Goal: Information Seeking & Learning: Learn about a topic

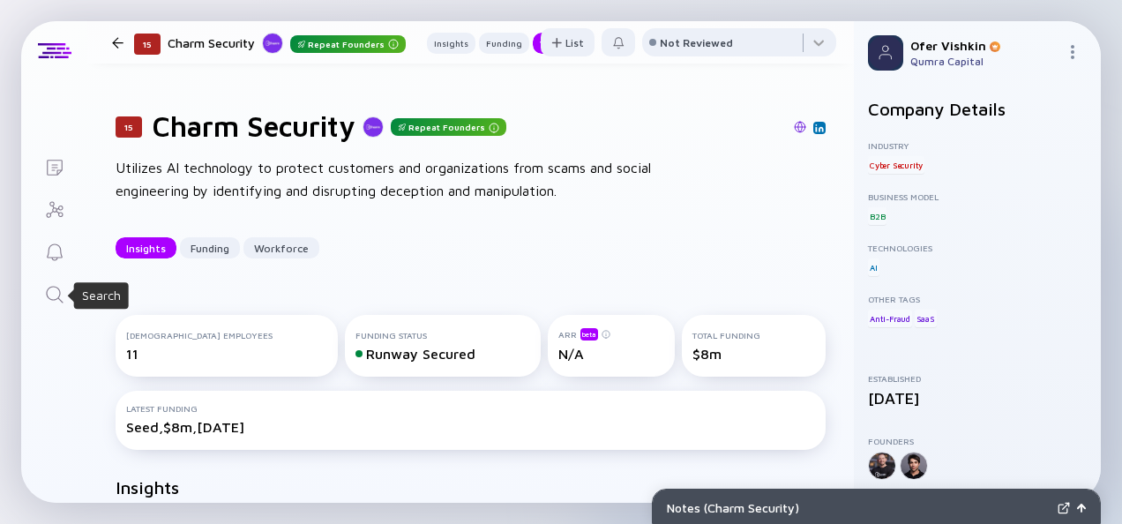
drag, startPoint x: 0, startPoint y: 0, endPoint x: 59, endPoint y: 289, distance: 295.4
click at [59, 289] on icon "Search" at bounding box center [54, 294] width 21 height 21
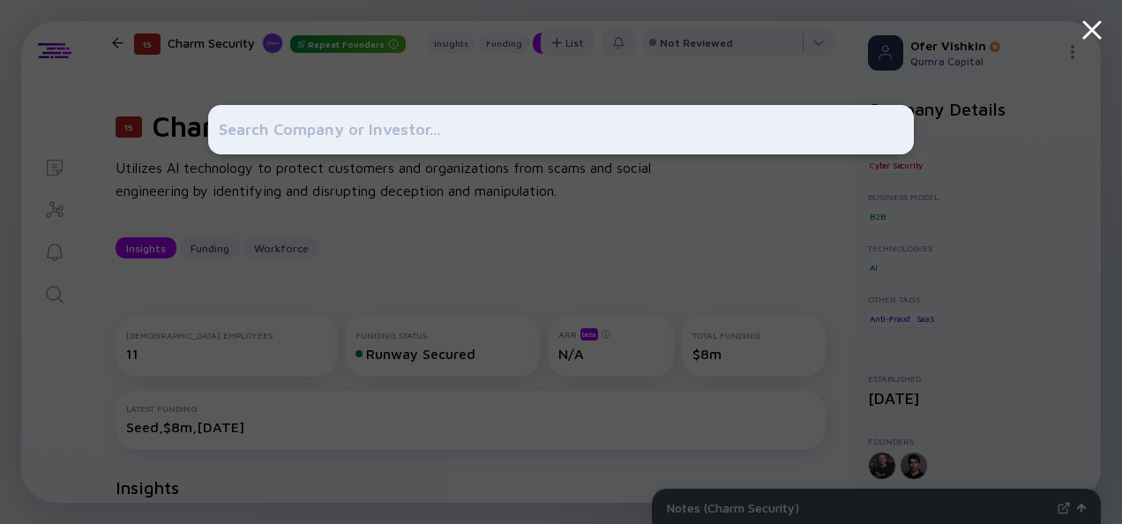
scroll to position [1264, 0]
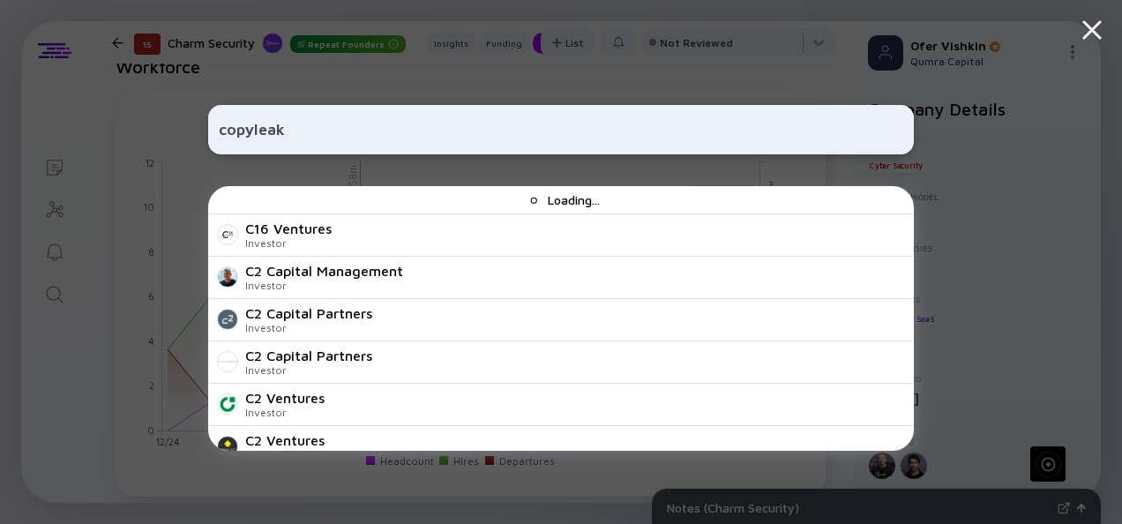
type input "copyleaks"
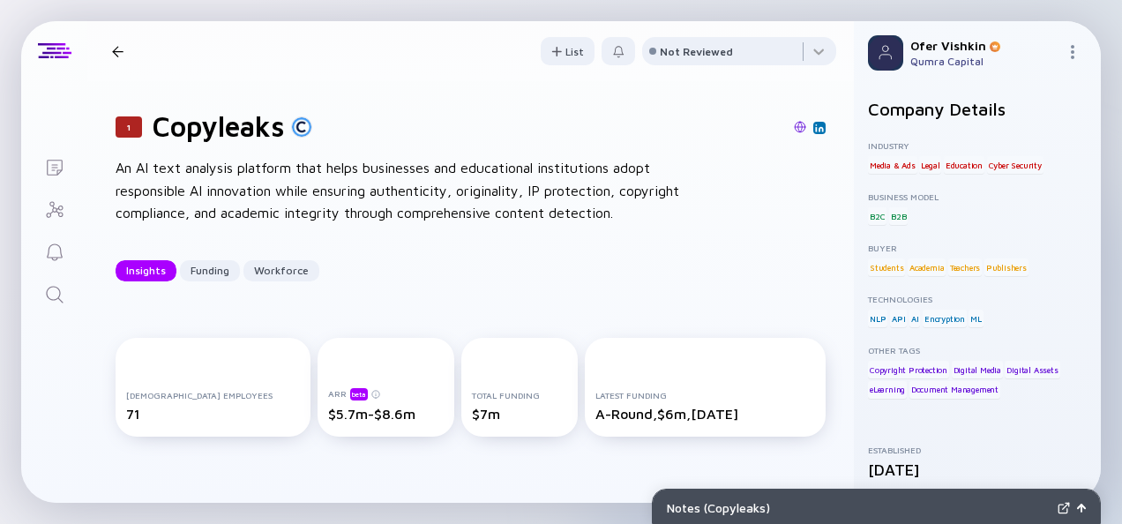
click at [817, 248] on div "1 Copyleaks An AI text analysis platform that helps businesses and educational …" at bounding box center [470, 195] width 767 height 229
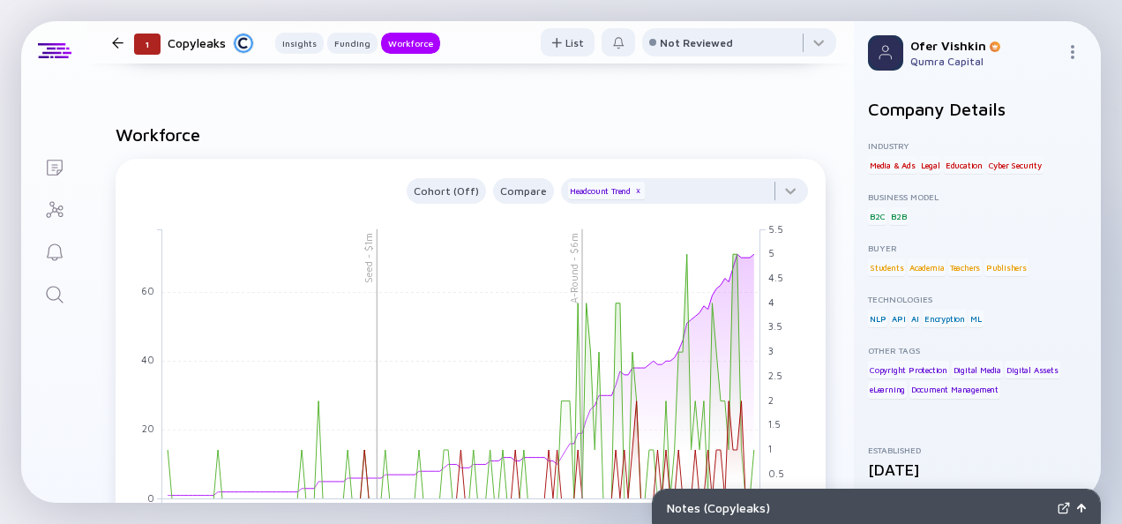
scroll to position [1335, 0]
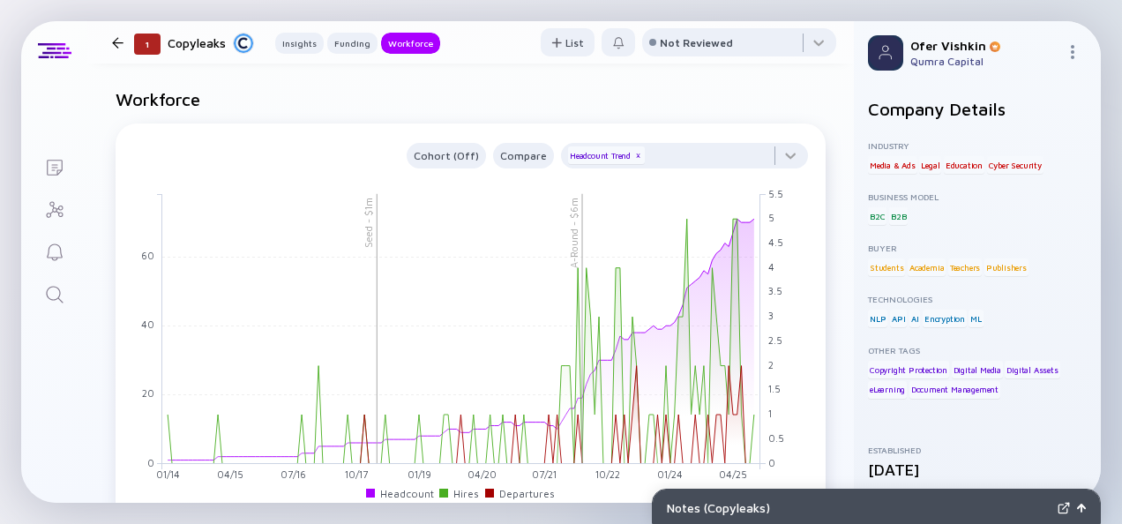
click at [54, 288] on icon "Search" at bounding box center [54, 294] width 21 height 21
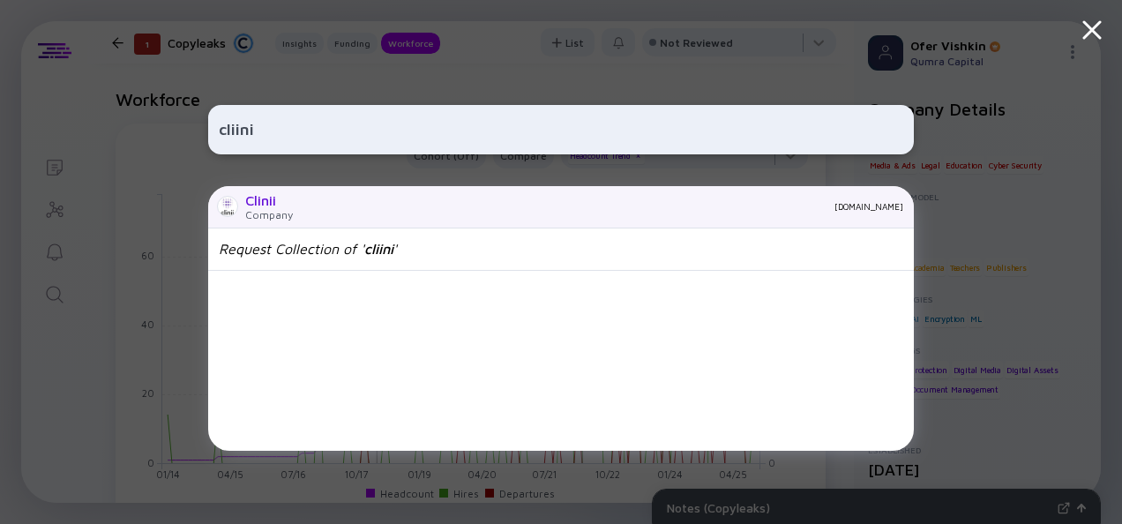
type input "cliini"
click at [336, 202] on div "[DOMAIN_NAME]" at bounding box center [605, 206] width 596 height 11
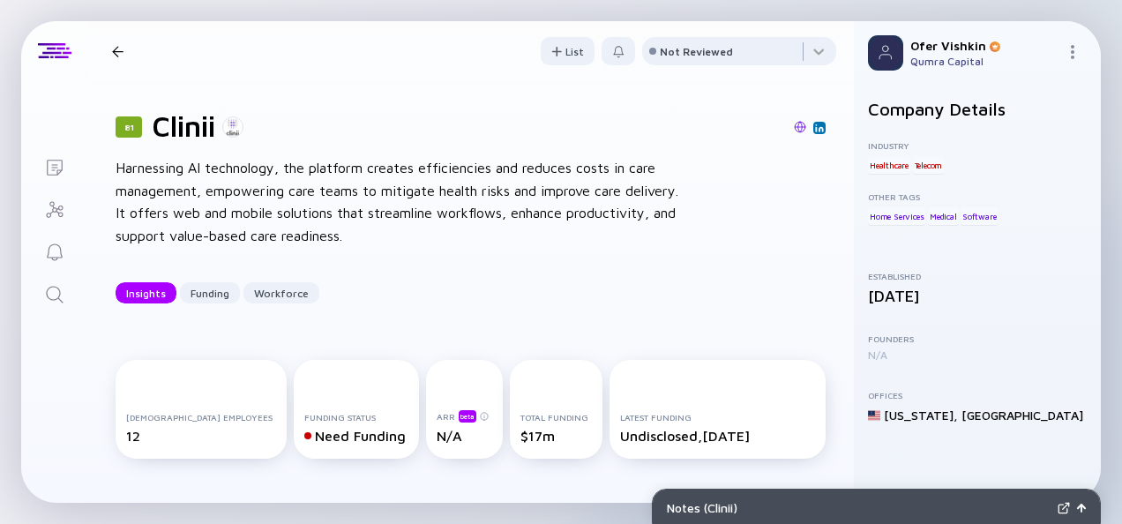
click at [820, 249] on div "81 Clinii Harnessing AI technology, the platform creates efficiencies and reduc…" at bounding box center [470, 206] width 767 height 251
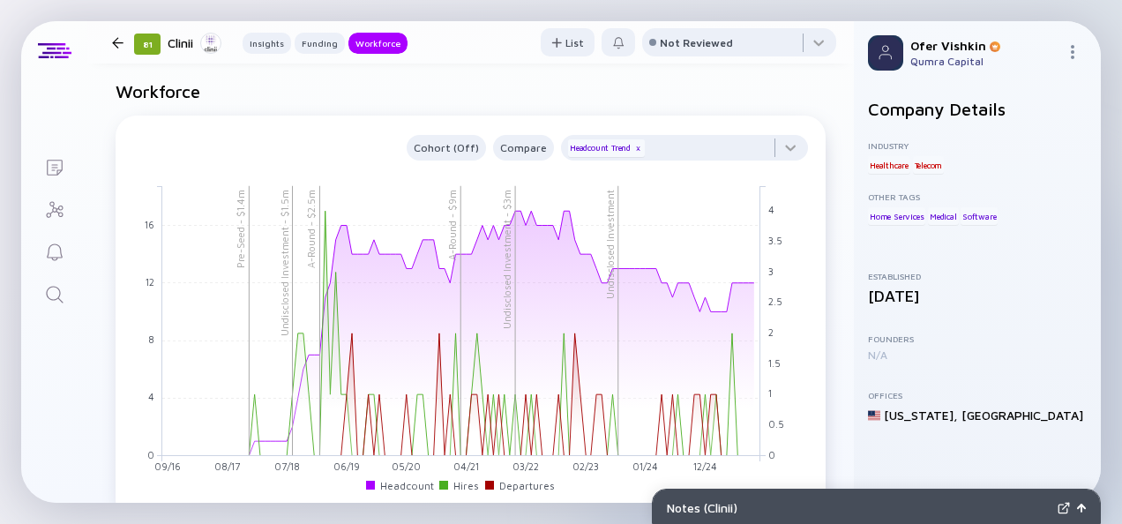
scroll to position [1547, 0]
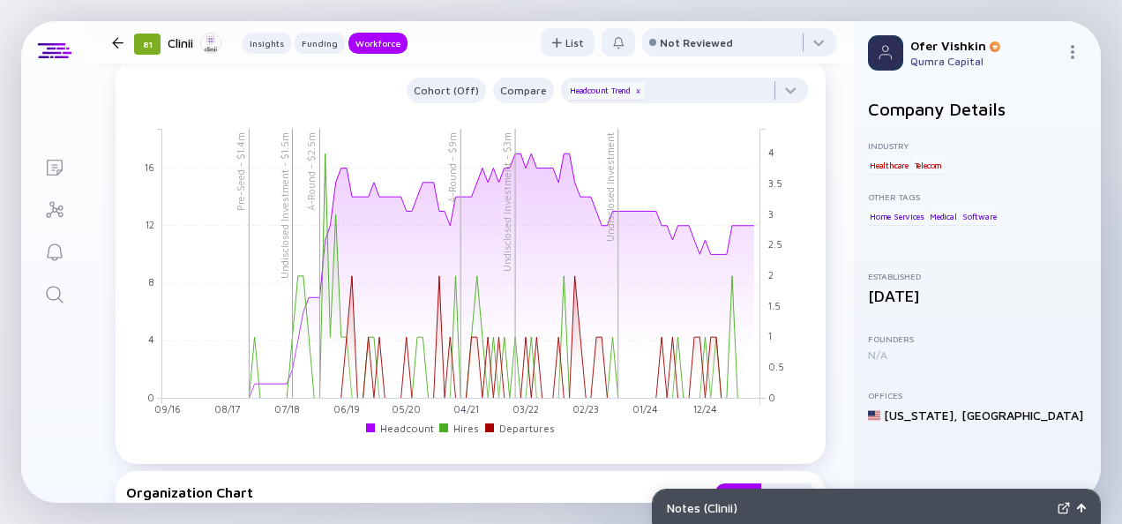
click at [70, 295] on link "Search" at bounding box center [54, 293] width 66 height 42
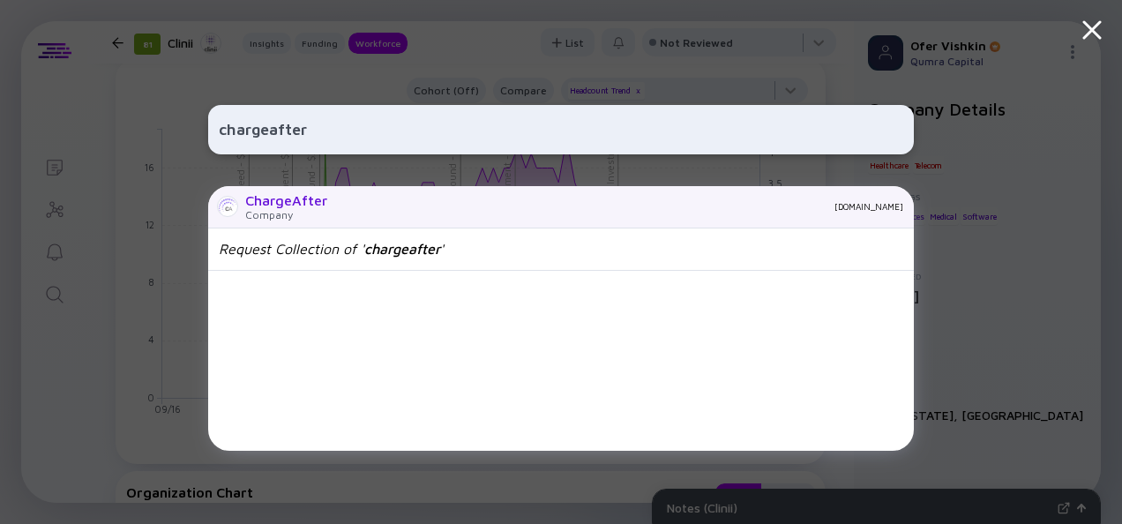
type input "chargeafter"
click at [384, 216] on div "ChargeAfter Company [DOMAIN_NAME]" at bounding box center [561, 207] width 706 height 42
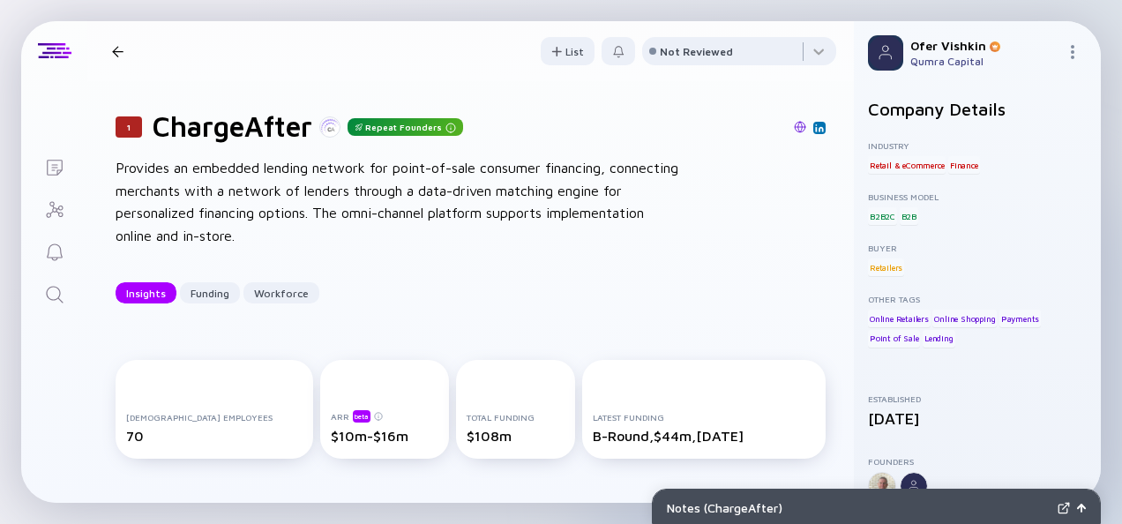
click at [816, 247] on div "1 ChargeAfter Repeat Founders Provides an embedded lending network for point-of…" at bounding box center [470, 206] width 767 height 251
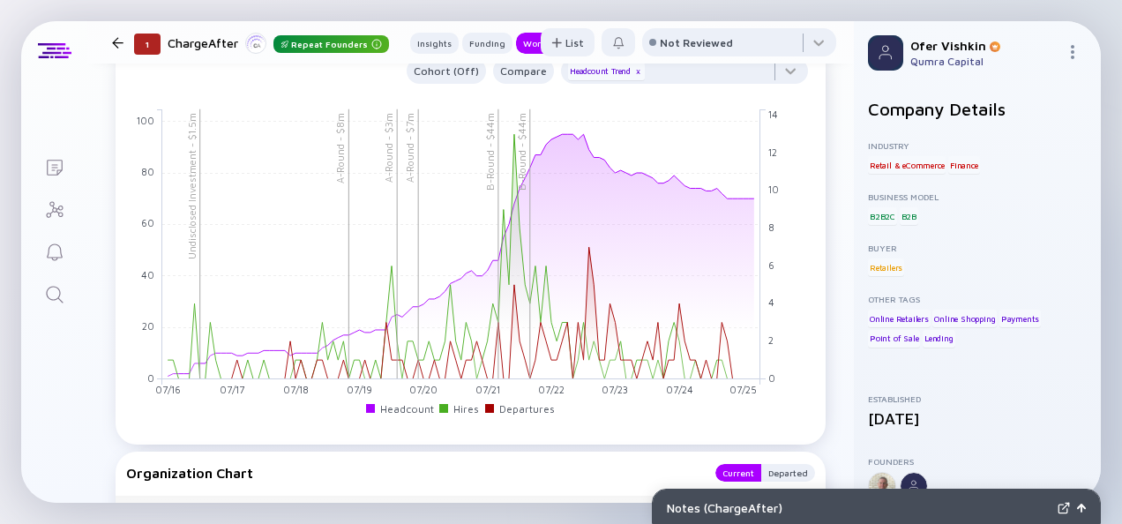
scroll to position [1615, 0]
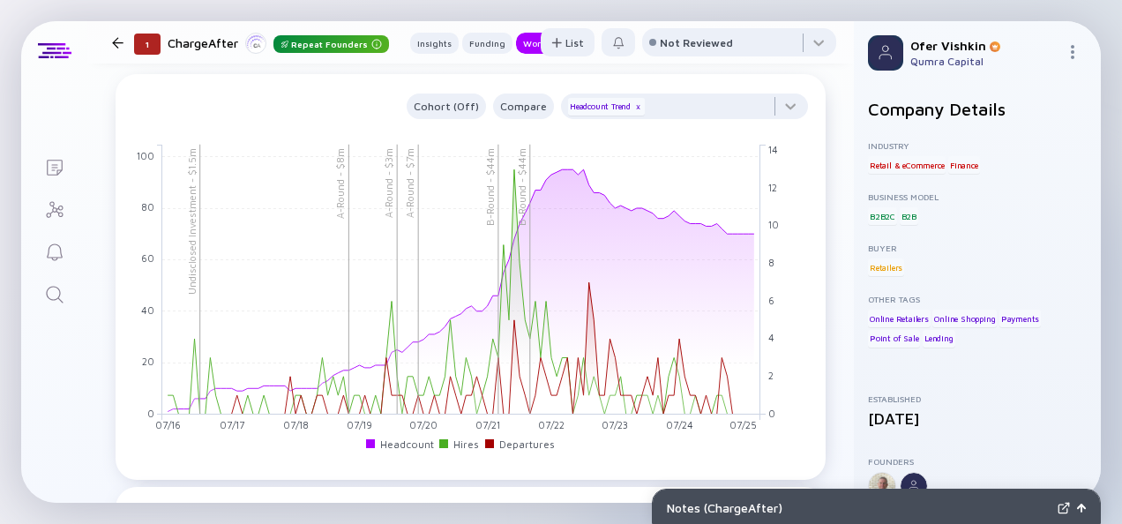
click at [62, 300] on icon "Search" at bounding box center [54, 294] width 21 height 21
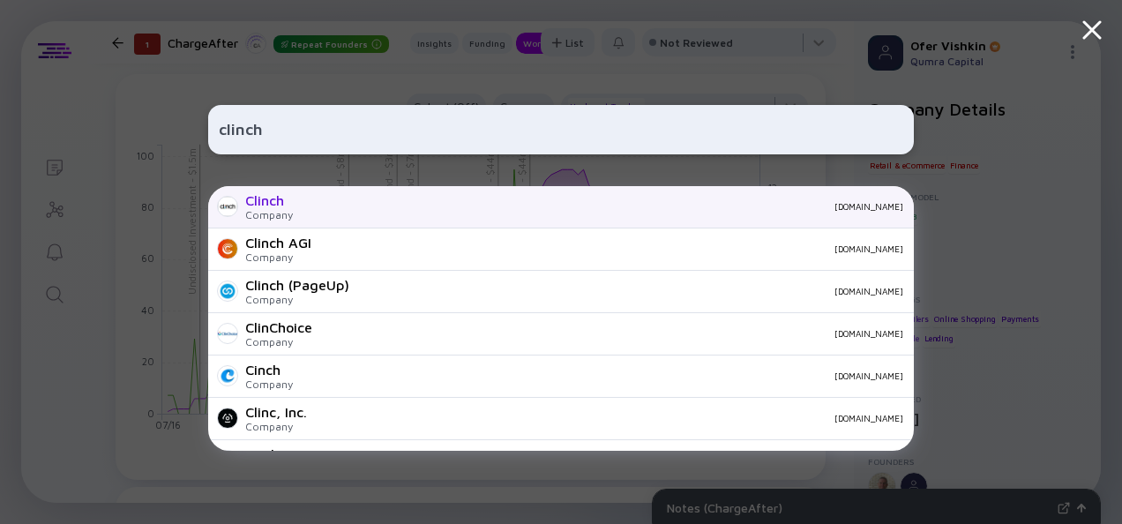
type input "clinch"
click at [558, 214] on div "Clinch Company [DOMAIN_NAME]" at bounding box center [561, 207] width 706 height 42
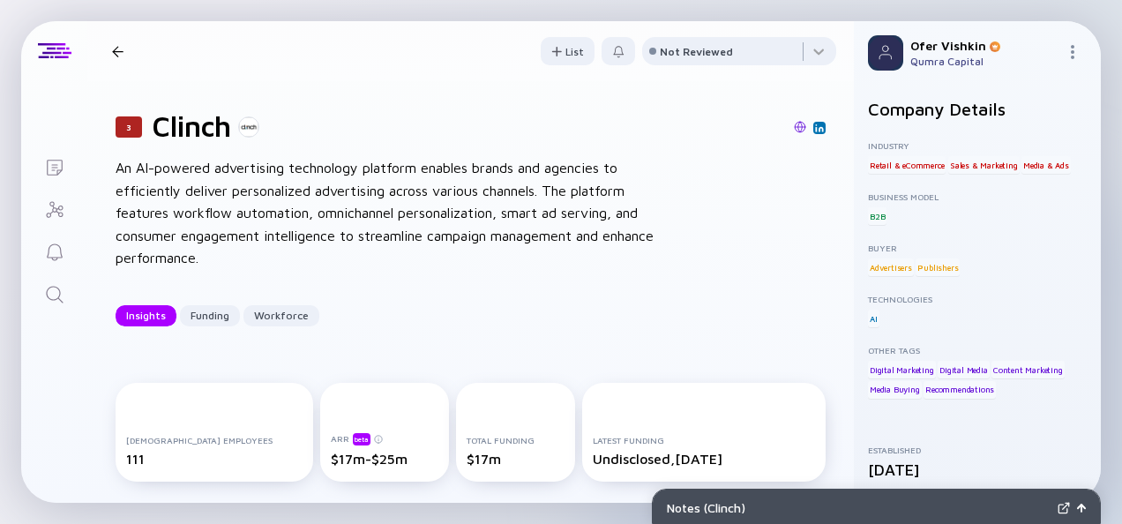
click at [820, 241] on div "3 Clinch An AI-powered advertising technology platform enables brands and agenc…" at bounding box center [470, 217] width 767 height 273
click at [44, 294] on icon "Search" at bounding box center [54, 294] width 21 height 21
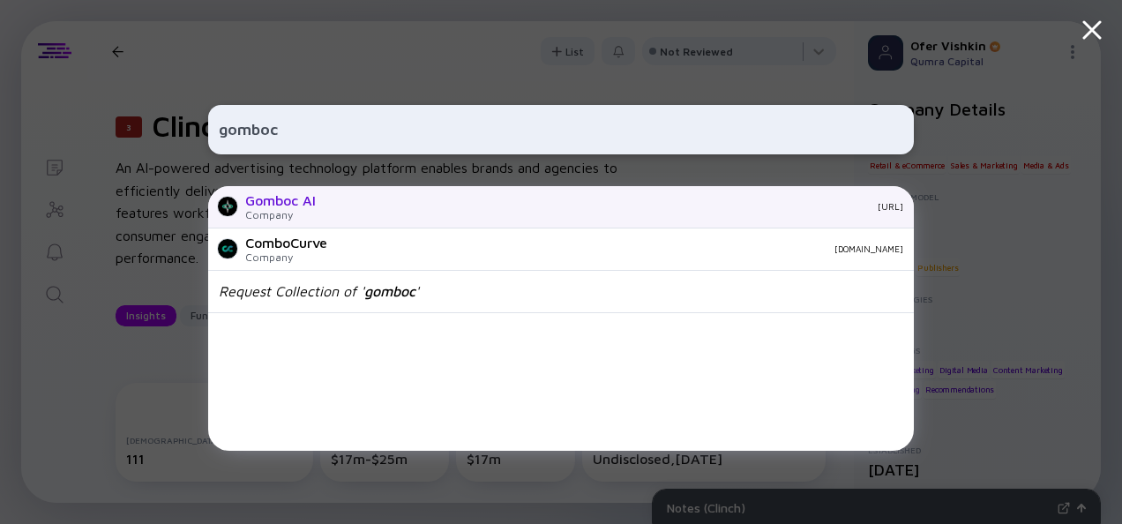
type input "gomboc"
click at [356, 214] on div "Gomboc AI Company [URL]" at bounding box center [561, 207] width 706 height 42
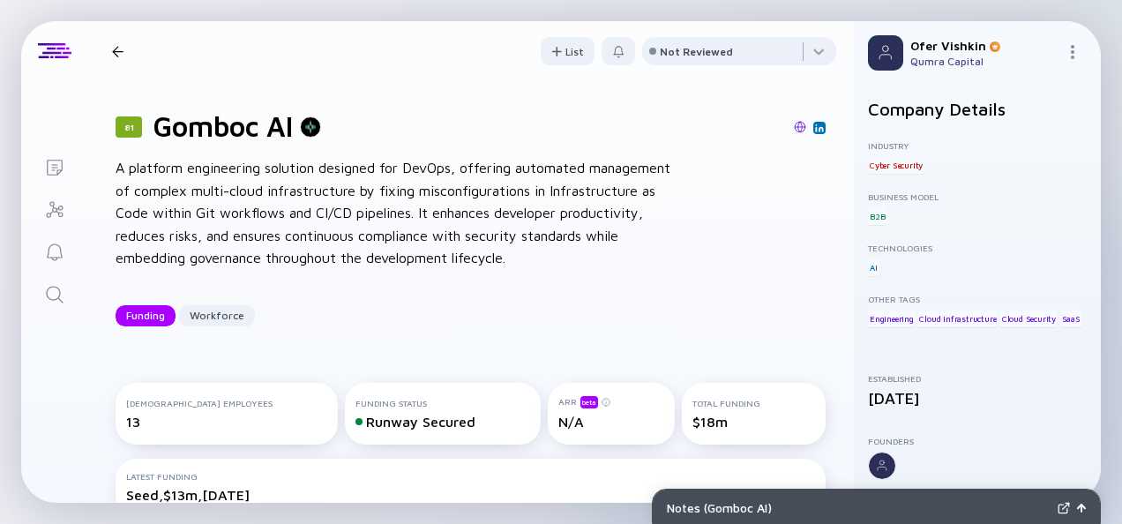
click at [808, 257] on div "81 Gomboc AI A platform engineering solution designed for DevOps, offering auto…" at bounding box center [470, 217] width 767 height 273
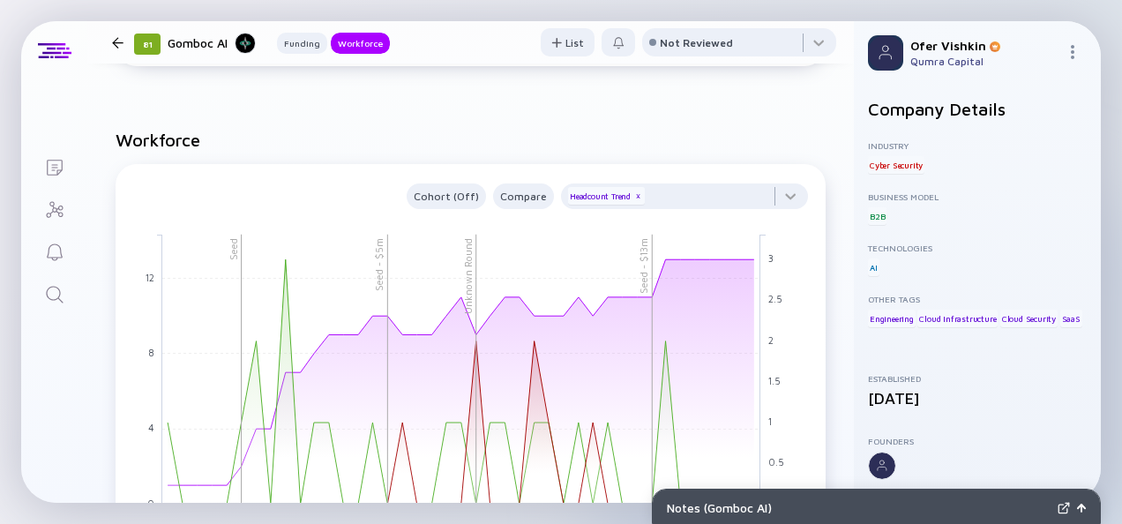
scroll to position [1370, 0]
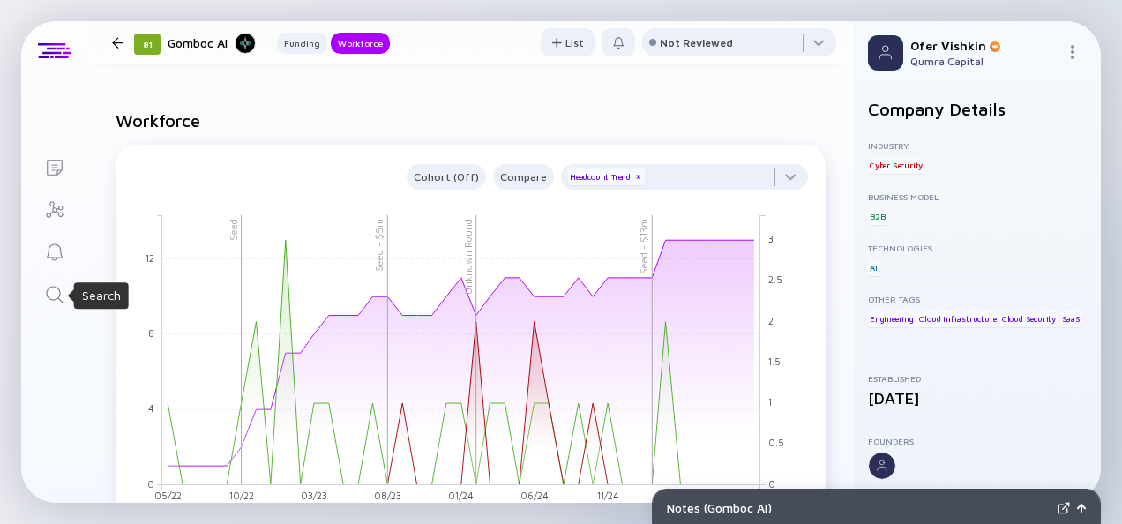
click at [52, 296] on icon "Search" at bounding box center [54, 294] width 21 height 21
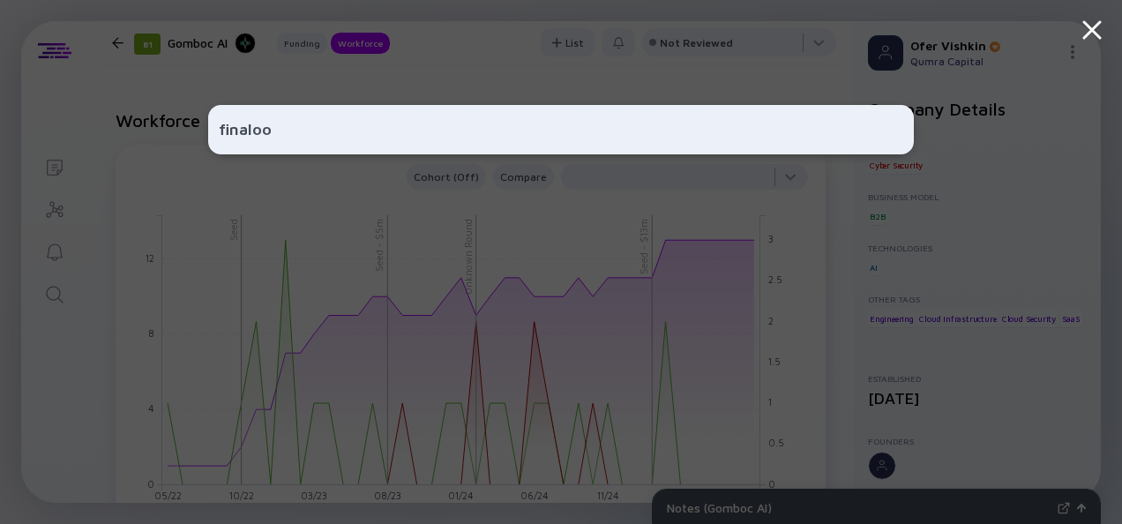
type input "finaloop"
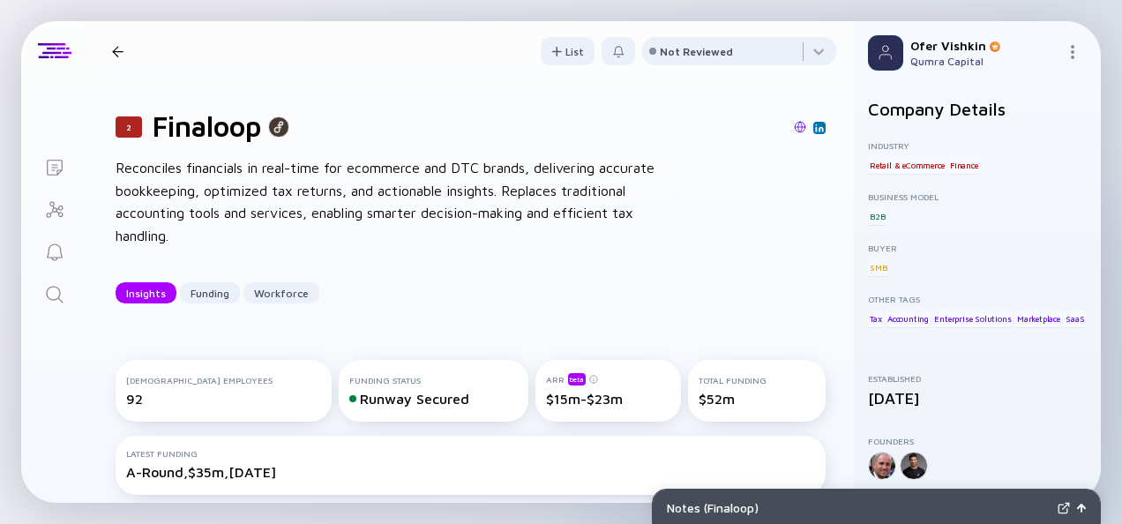
click at [814, 250] on div "2 Finaloop Reconciles financials in real-time for ecommerce and DTC brands, del…" at bounding box center [470, 206] width 767 height 251
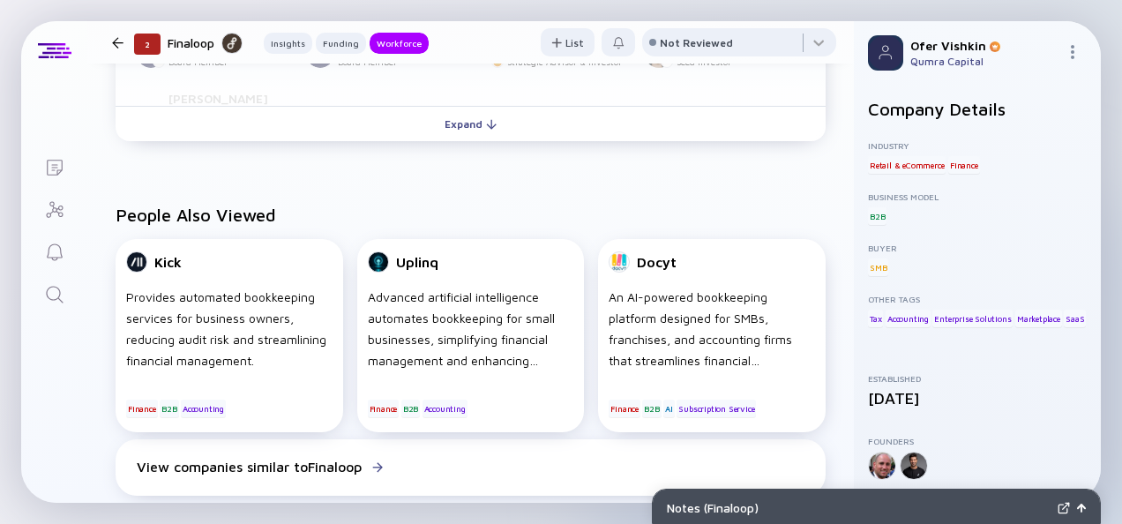
scroll to position [1685, 0]
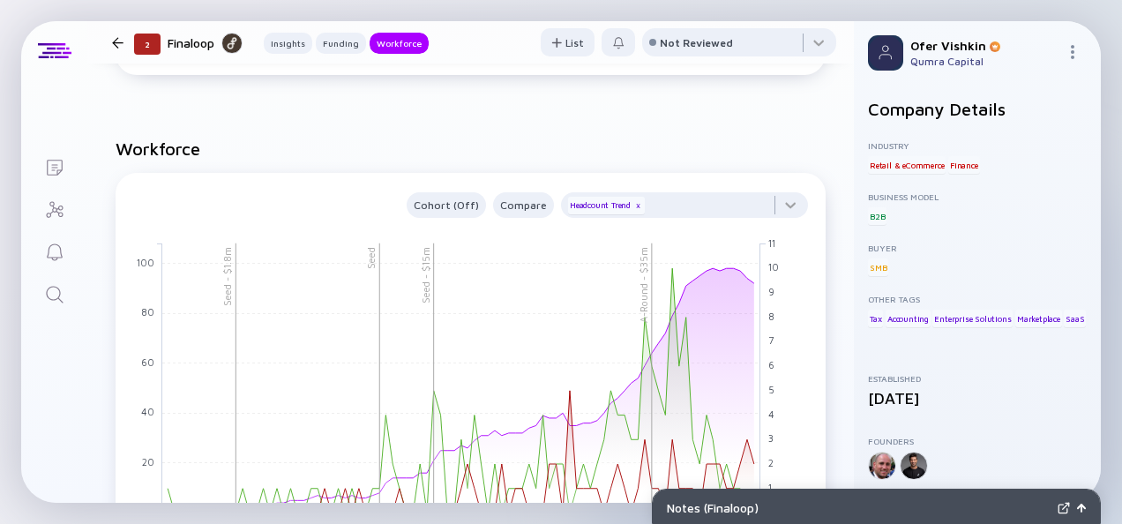
click at [52, 289] on icon "Search" at bounding box center [54, 294] width 21 height 21
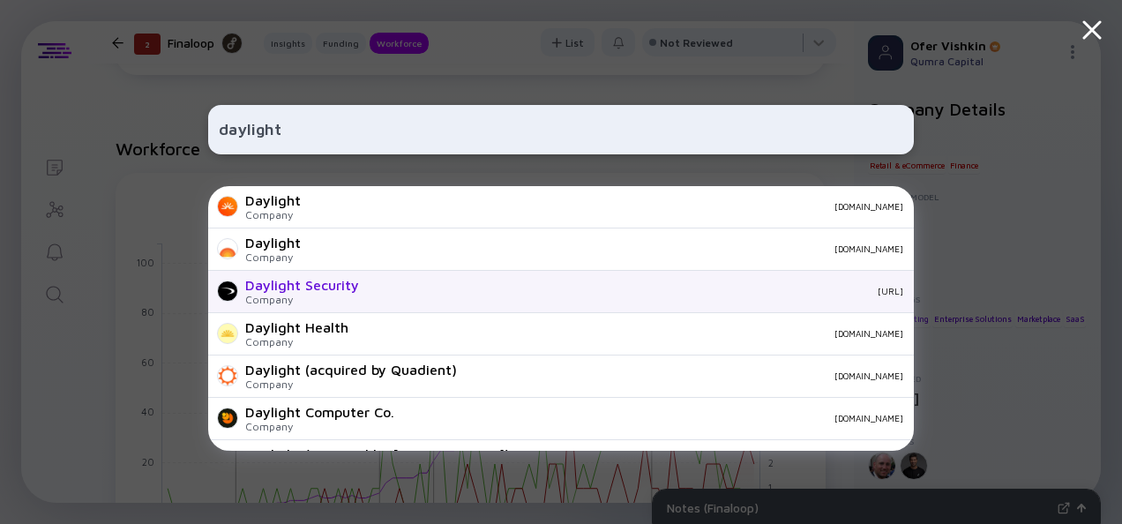
type input "daylight"
click at [414, 290] on div "[URL]" at bounding box center [638, 291] width 530 height 11
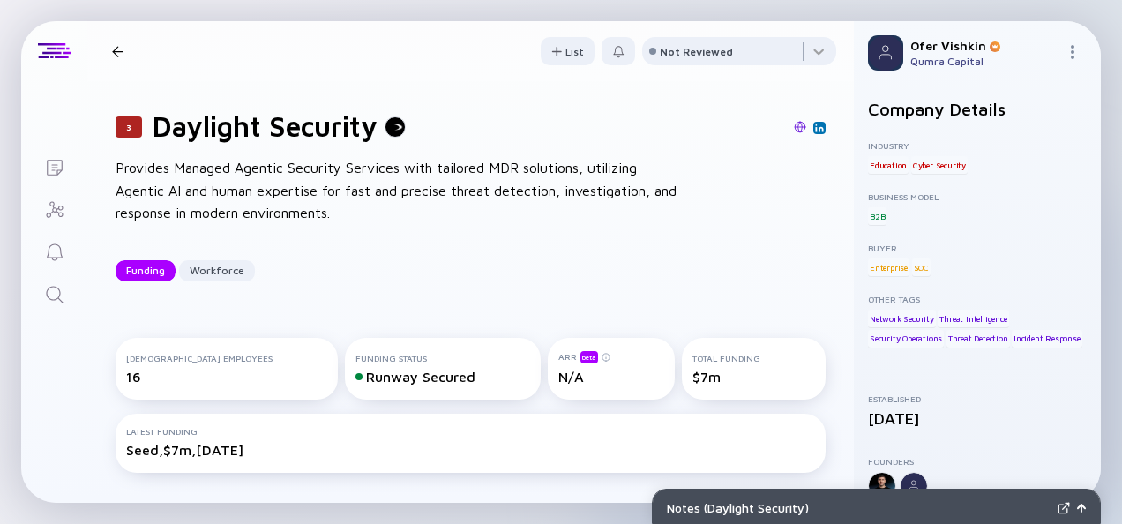
click at [812, 239] on div "3 Daylight Security Provides Managed Agentic Security Services with tailored MD…" at bounding box center [470, 195] width 767 height 229
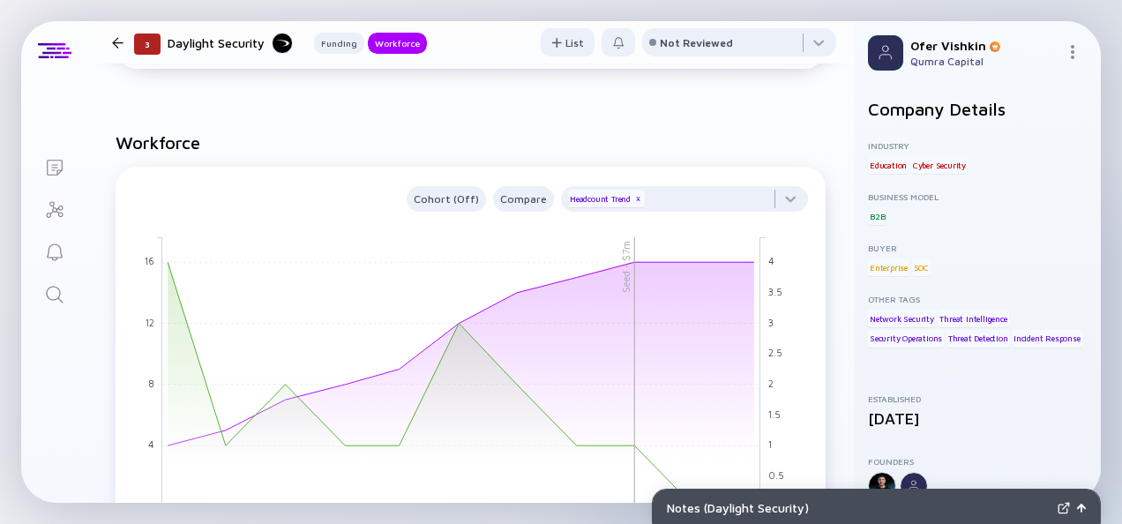
scroll to position [1088, 0]
click at [49, 298] on icon "Search" at bounding box center [54, 294] width 17 height 17
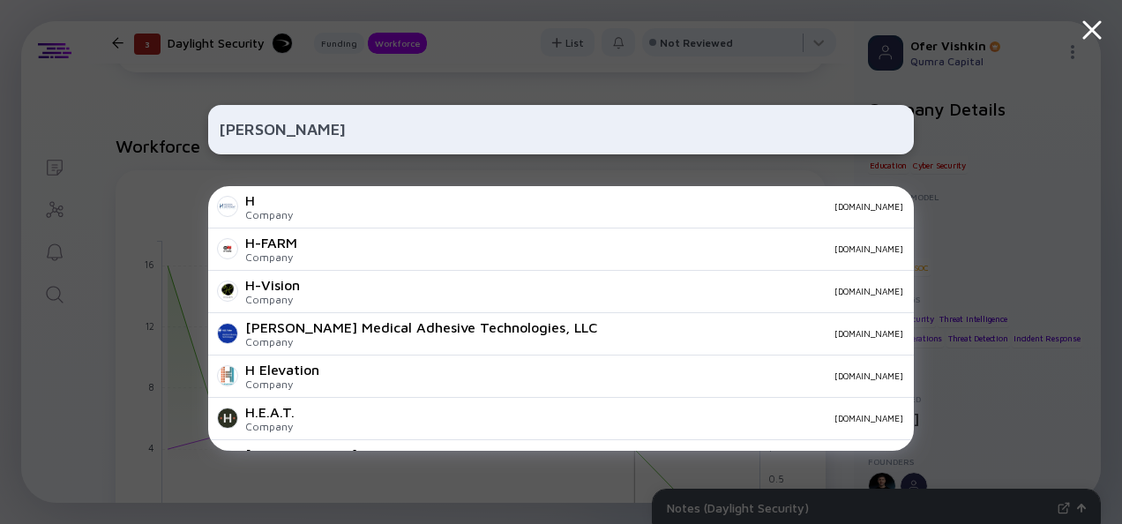
type input "[PERSON_NAME]"
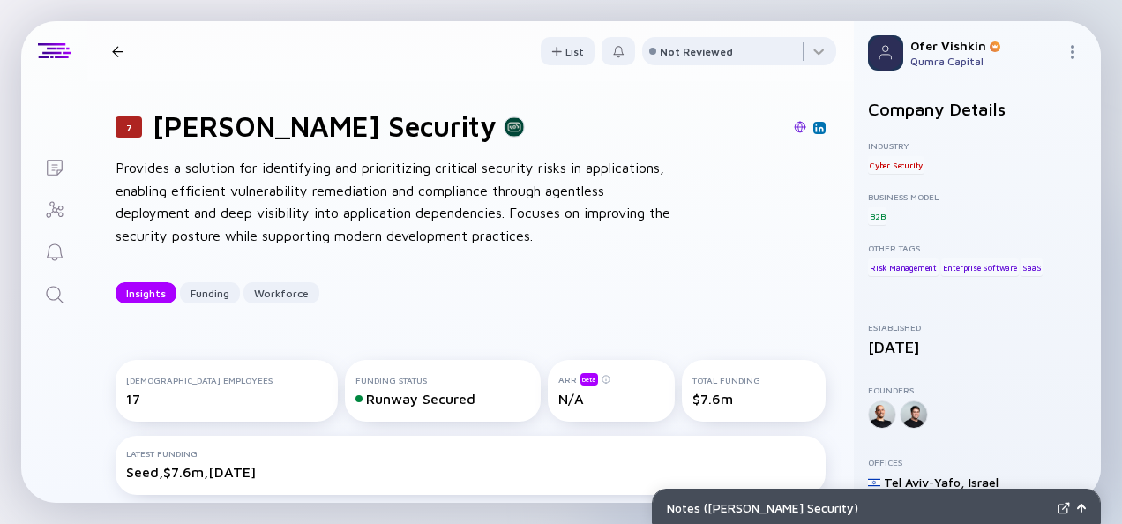
click at [817, 246] on div "7 [PERSON_NAME] Security Provides a solution for identifying and prioritizing c…" at bounding box center [470, 206] width 767 height 251
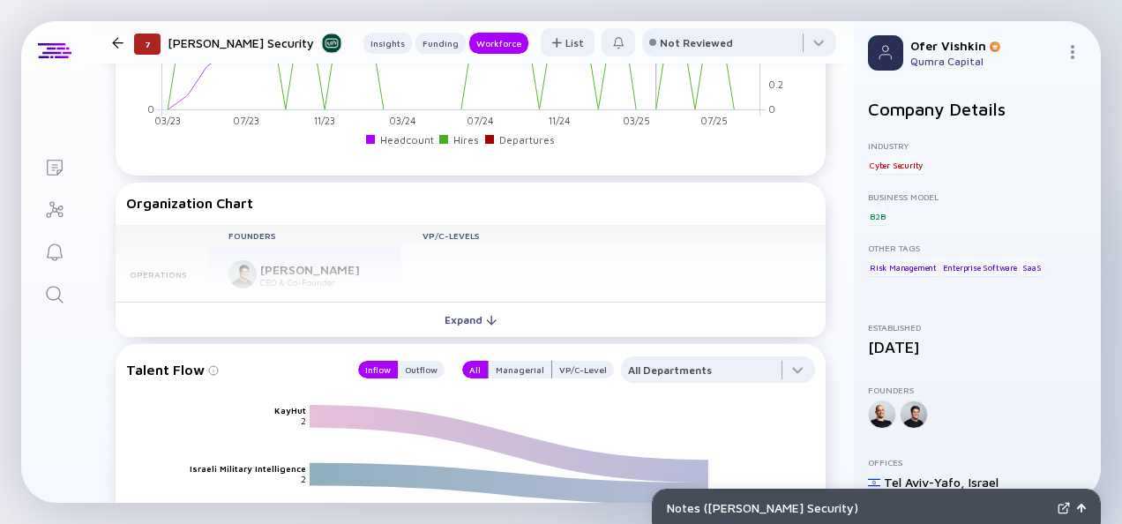
scroll to position [1264, 0]
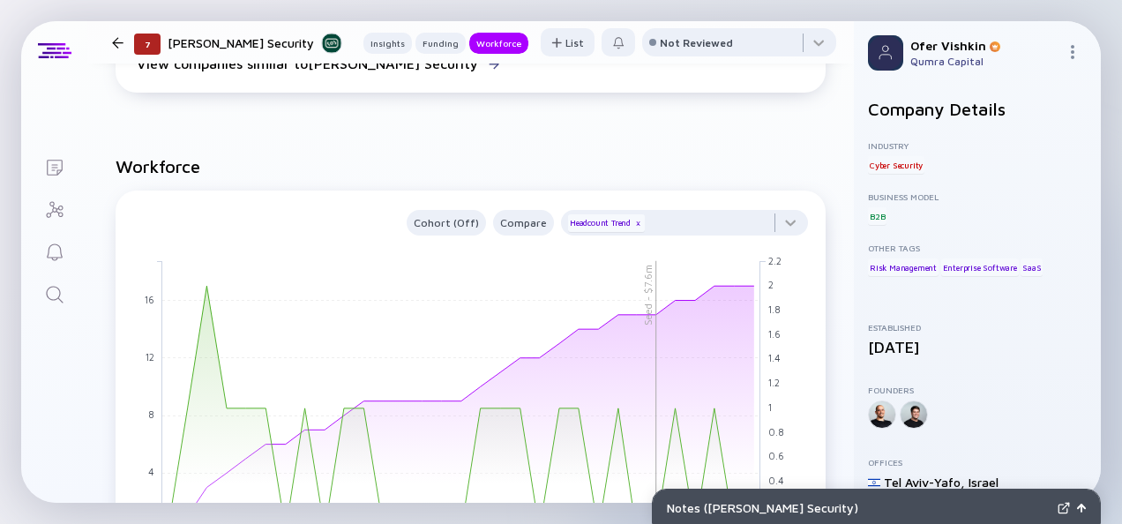
click at [57, 296] on icon "Search" at bounding box center [54, 294] width 17 height 17
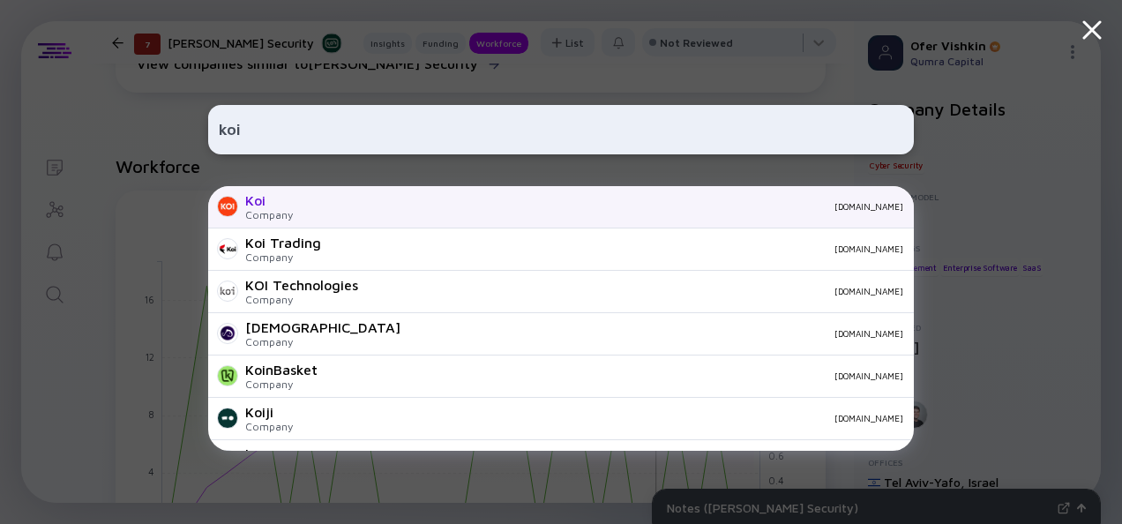
type input "koi"
click at [382, 208] on div "[DOMAIN_NAME]" at bounding box center [605, 206] width 596 height 11
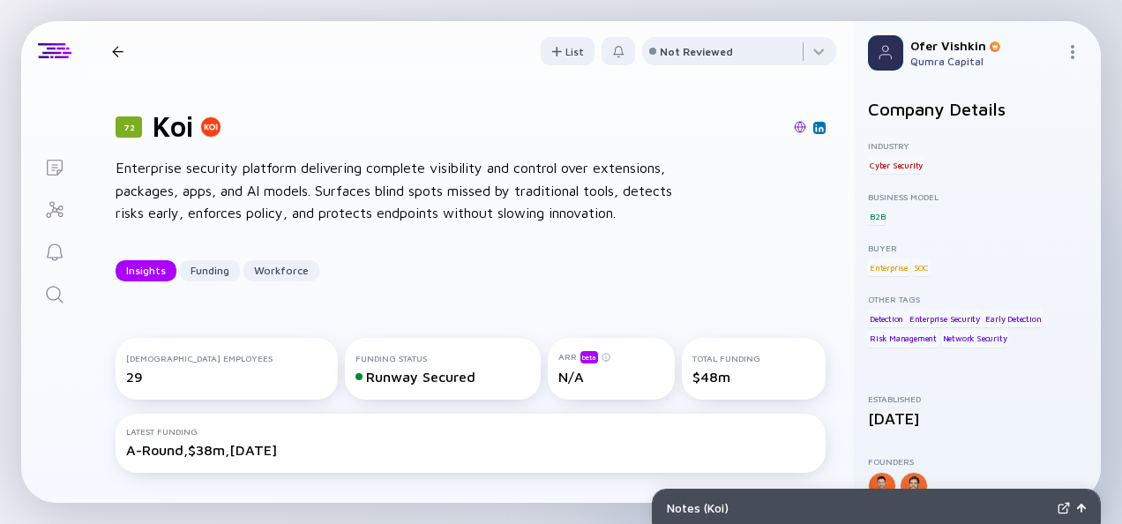
click at [813, 239] on div "72 Koi Enterprise security platform delivering complete visibility and control …" at bounding box center [470, 195] width 767 height 229
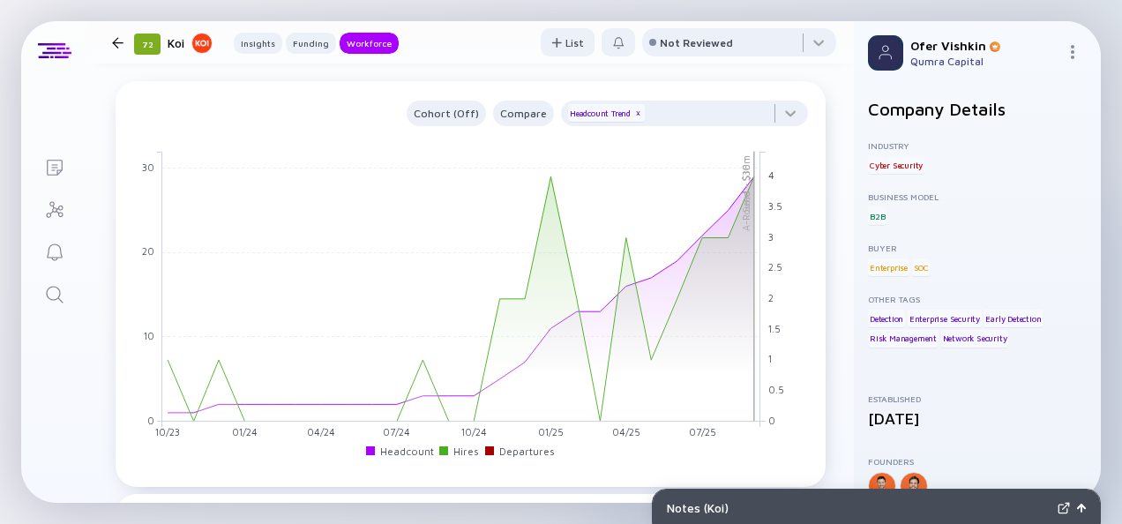
scroll to position [1194, 0]
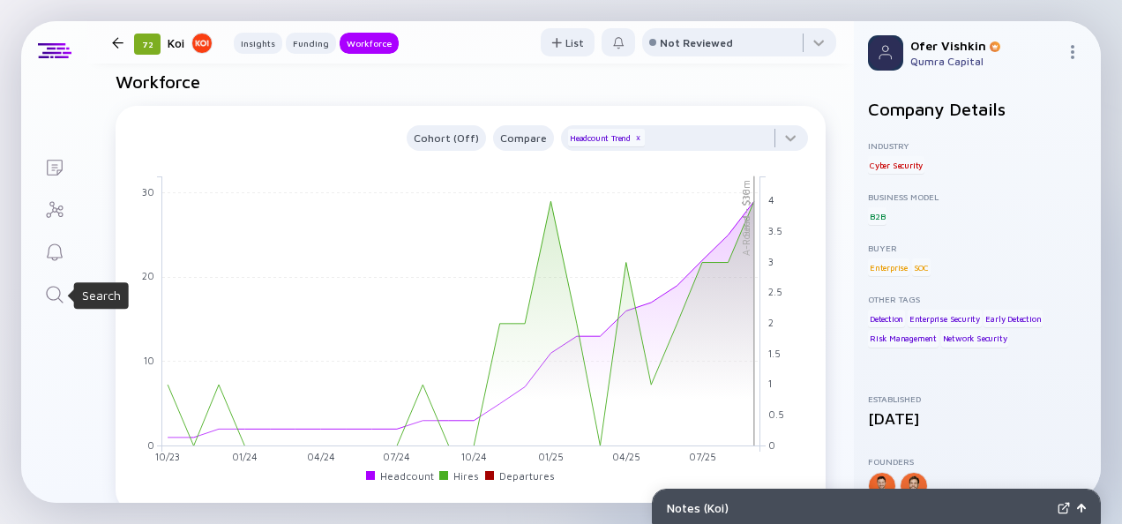
click at [49, 291] on icon "Search" at bounding box center [54, 294] width 21 height 21
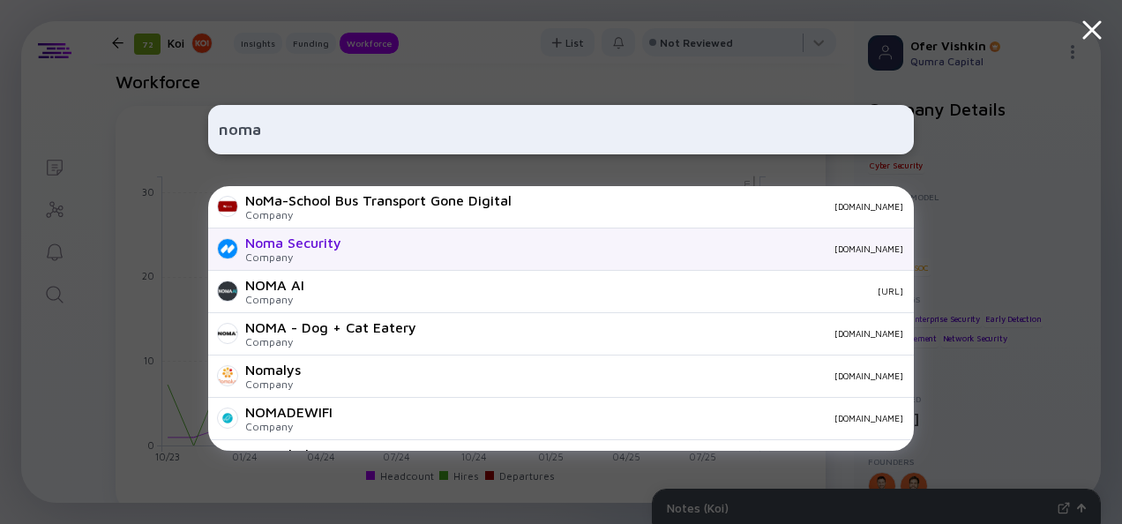
type input "noma"
click at [389, 246] on div "[DOMAIN_NAME]" at bounding box center [630, 249] width 548 height 11
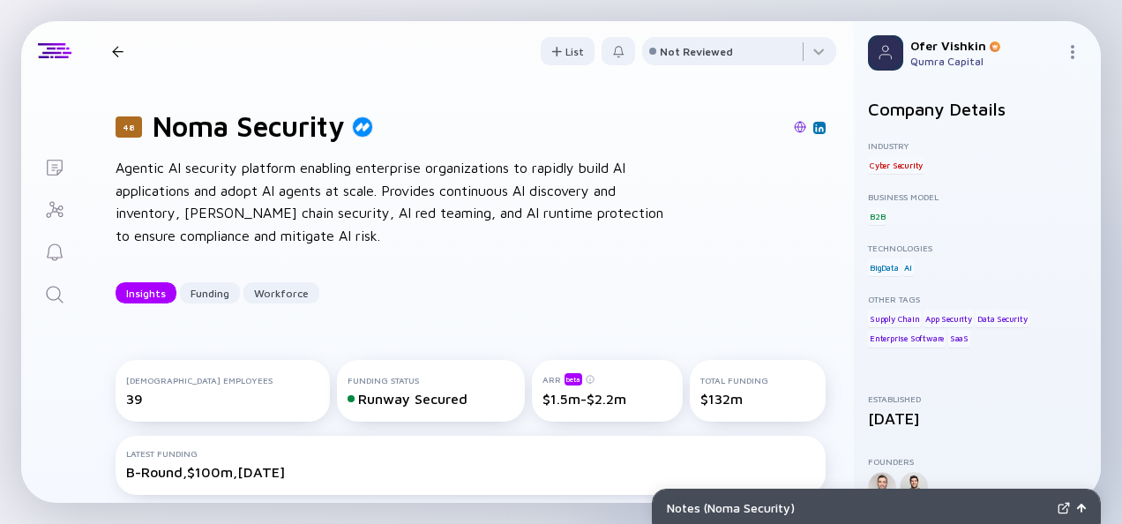
click at [812, 248] on div "48 Noma Security Agentic AI security platform enabling enterprise organizations…" at bounding box center [470, 206] width 767 height 251
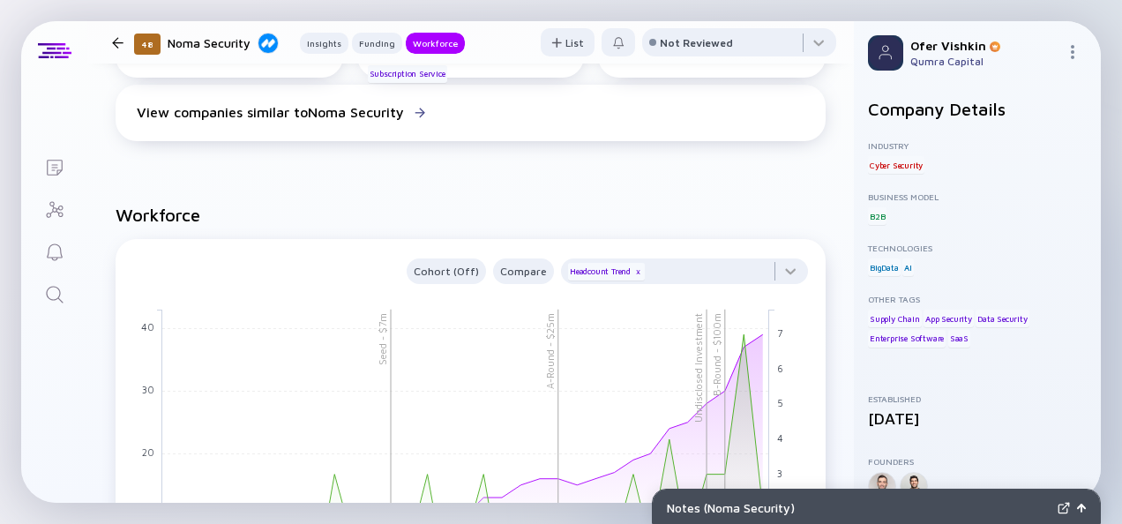
scroll to position [1791, 0]
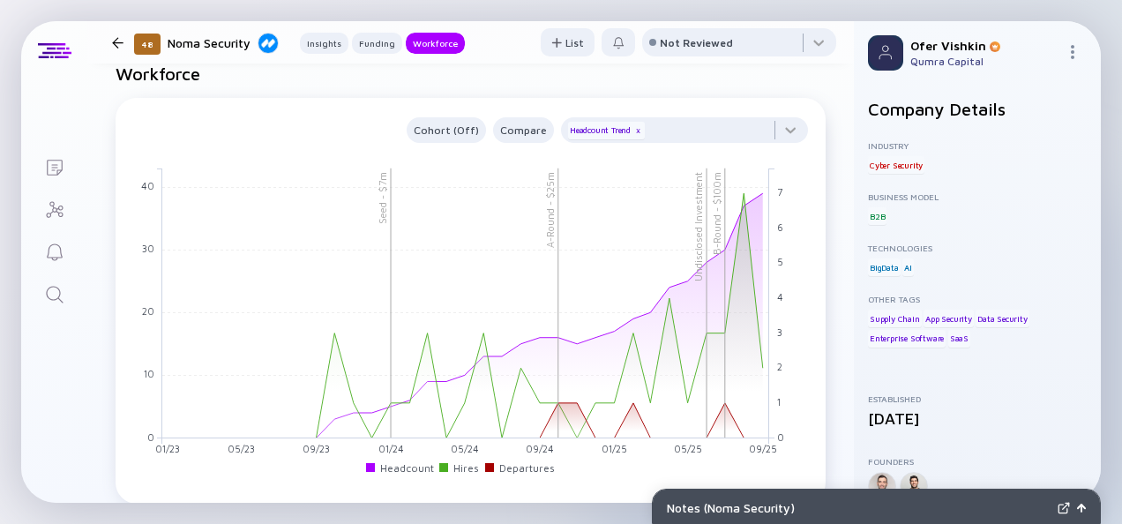
click at [61, 286] on icon "Search" at bounding box center [54, 294] width 21 height 21
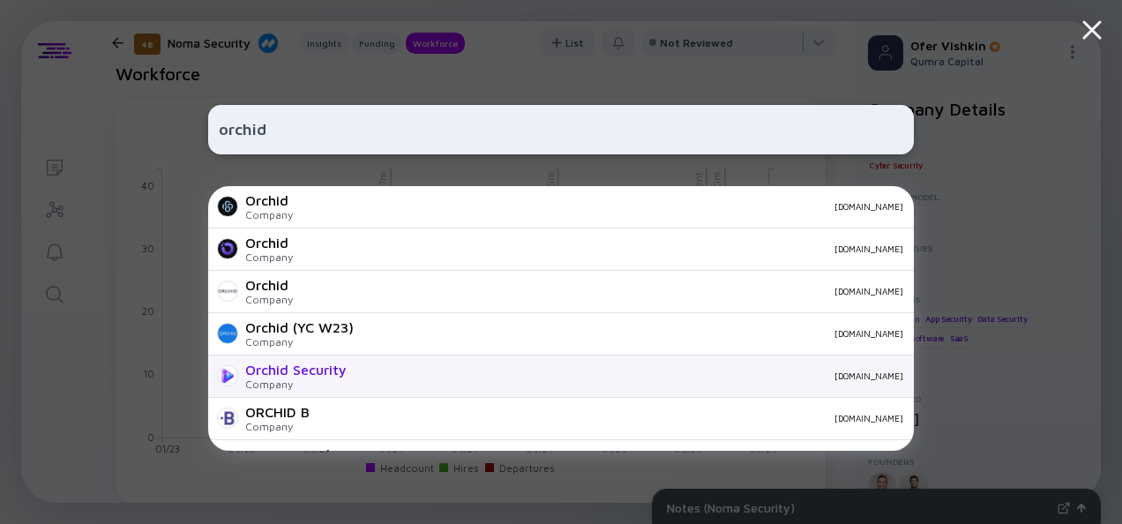
type input "orchid"
click at [417, 385] on div "Orchid Security Company [DOMAIN_NAME]" at bounding box center [561, 377] width 706 height 42
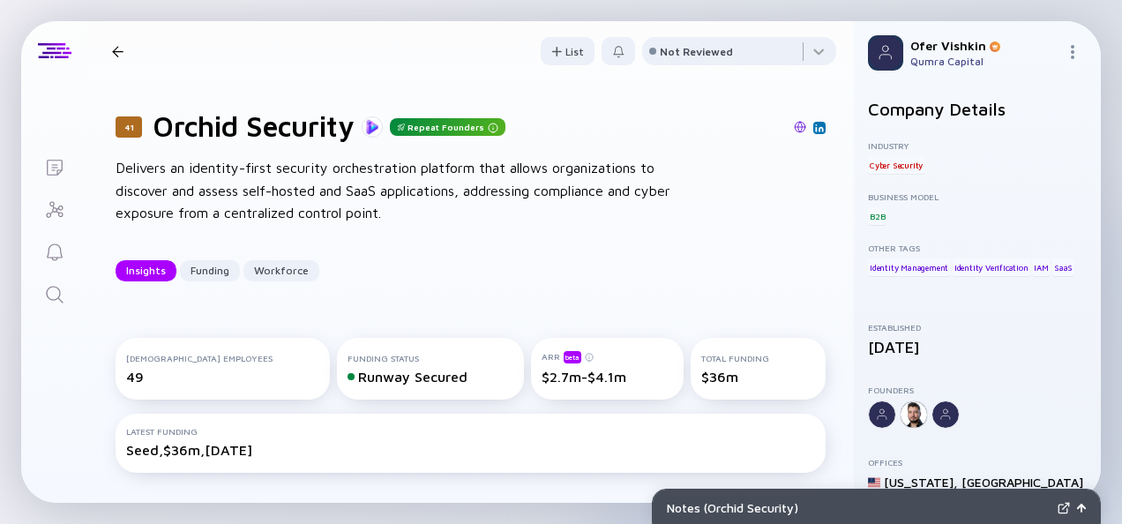
click at [820, 242] on div "41 Orchid Security Repeat Founders Delivers an identity-first security orchestr…" at bounding box center [470, 195] width 767 height 229
click at [814, 243] on div "41 Orchid Security Repeat Founders Delivers an identity-first security orchestr…" at bounding box center [470, 195] width 767 height 229
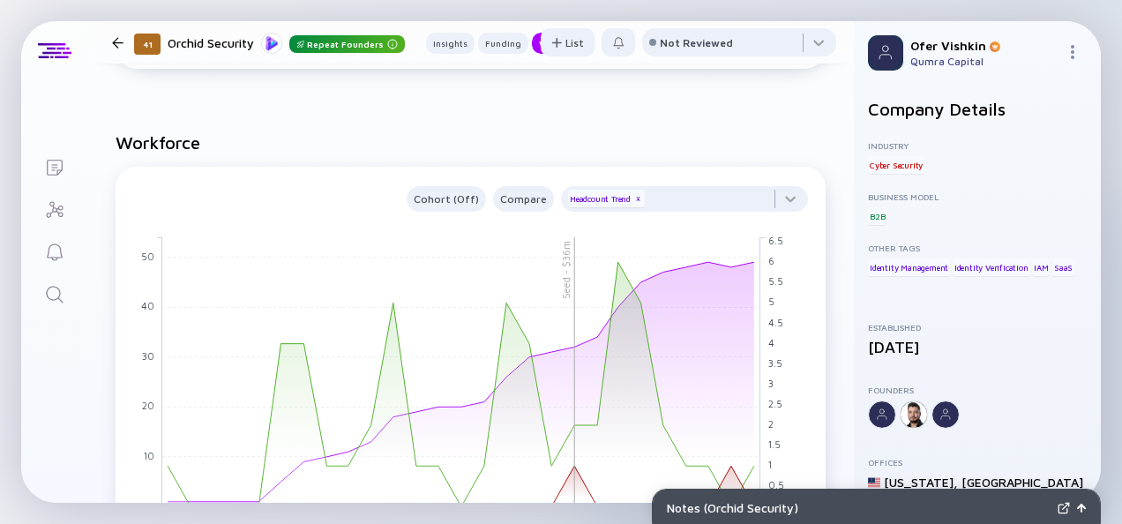
scroll to position [1403, 0]
click at [46, 294] on icon "Search" at bounding box center [54, 294] width 17 height 17
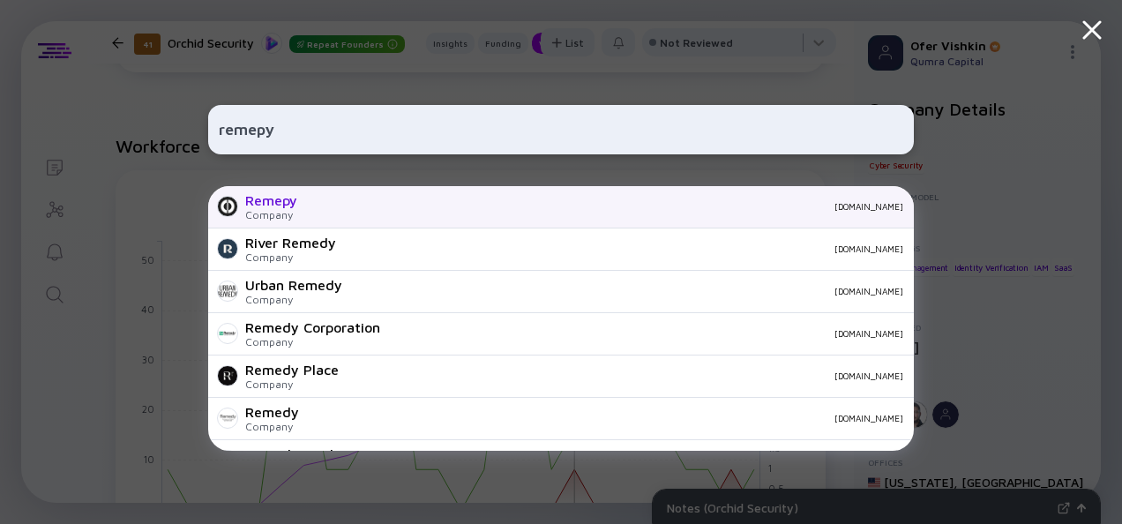
type input "remepy"
click at [415, 214] on div "Remepy Company [DOMAIN_NAME]" at bounding box center [561, 207] width 706 height 42
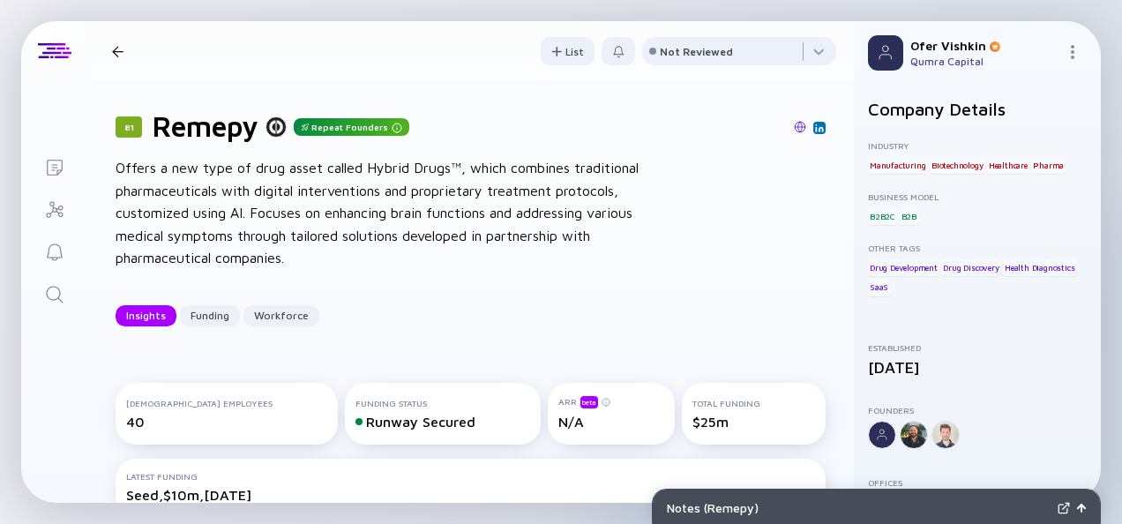
click at [810, 251] on div "81 Remepy Repeat Founders Offers a new type of drug asset called Hybrid Drugs™,…" at bounding box center [470, 217] width 767 height 273
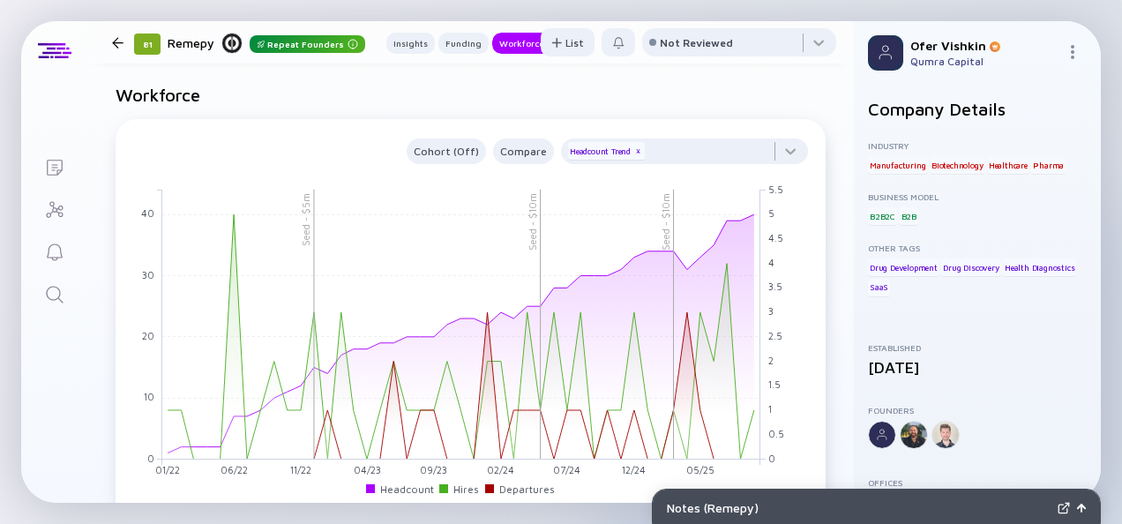
scroll to position [1650, 0]
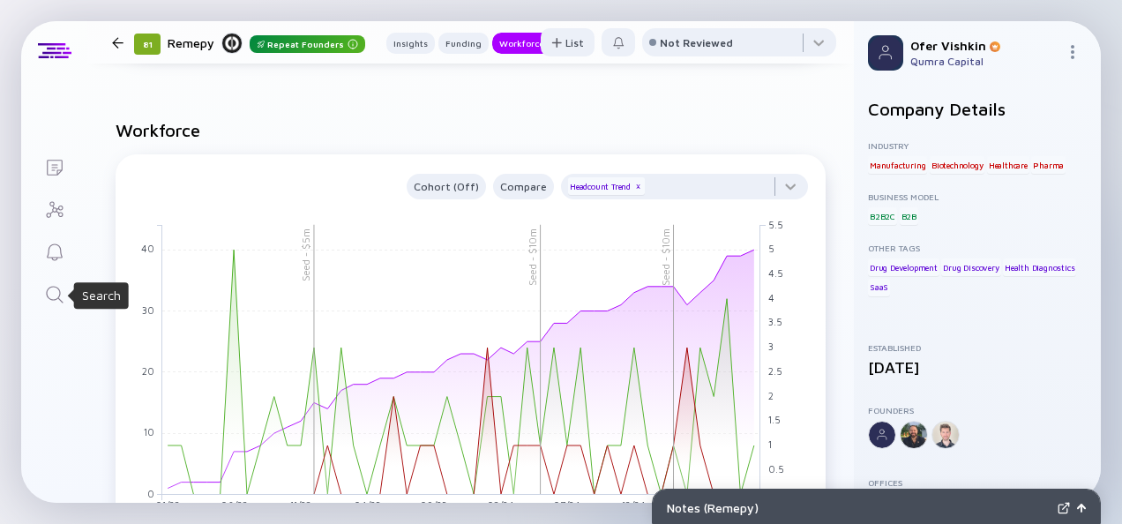
click at [52, 294] on icon "Search" at bounding box center [54, 294] width 21 height 21
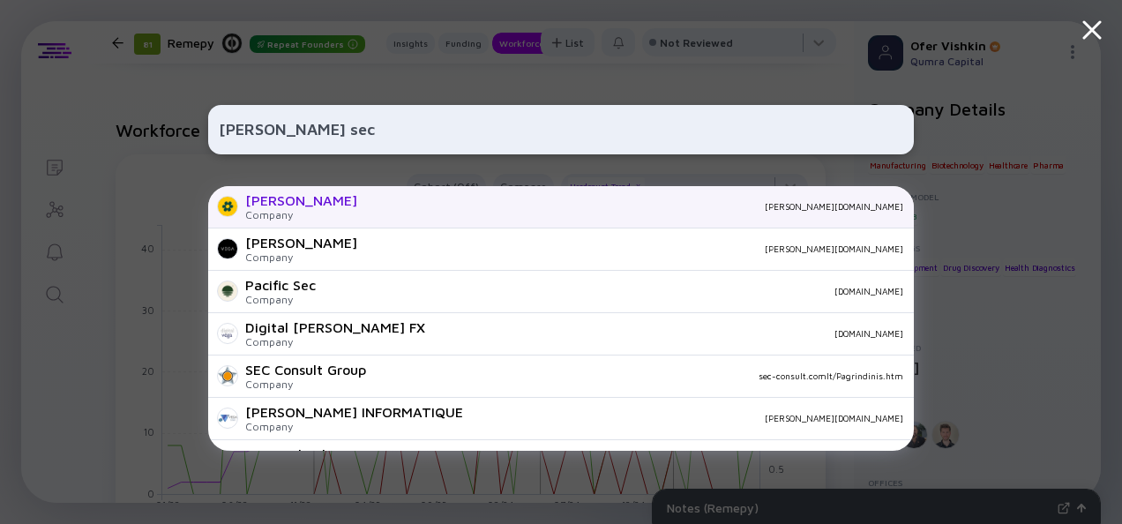
type input "[PERSON_NAME] sec"
click at [561, 209] on div "[PERSON_NAME][DOMAIN_NAME]" at bounding box center [637, 206] width 532 height 11
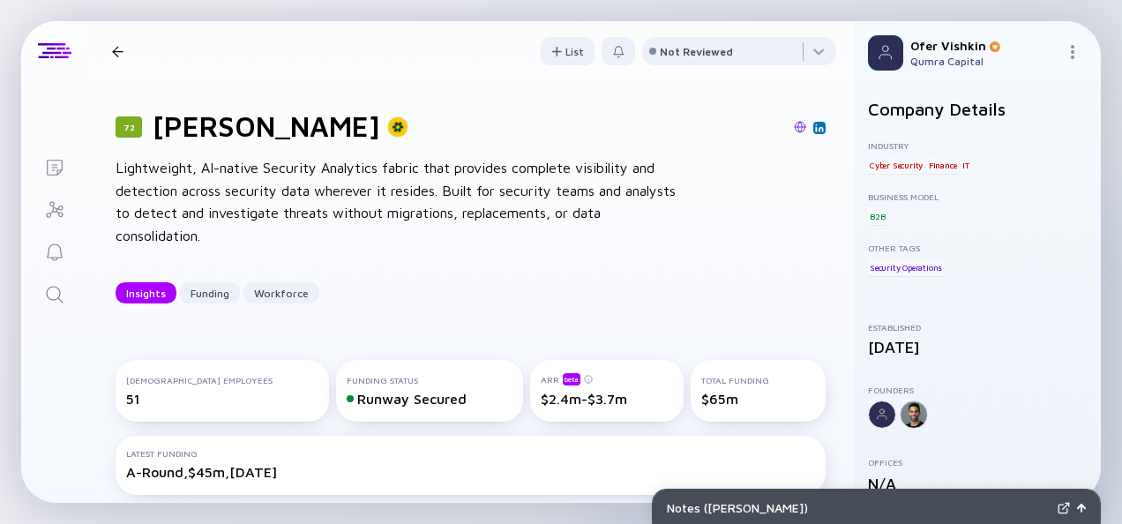
click at [820, 235] on div "72 [PERSON_NAME] Lightweight, AI-native Security Analytics fabric that provides…" at bounding box center [470, 206] width 767 height 251
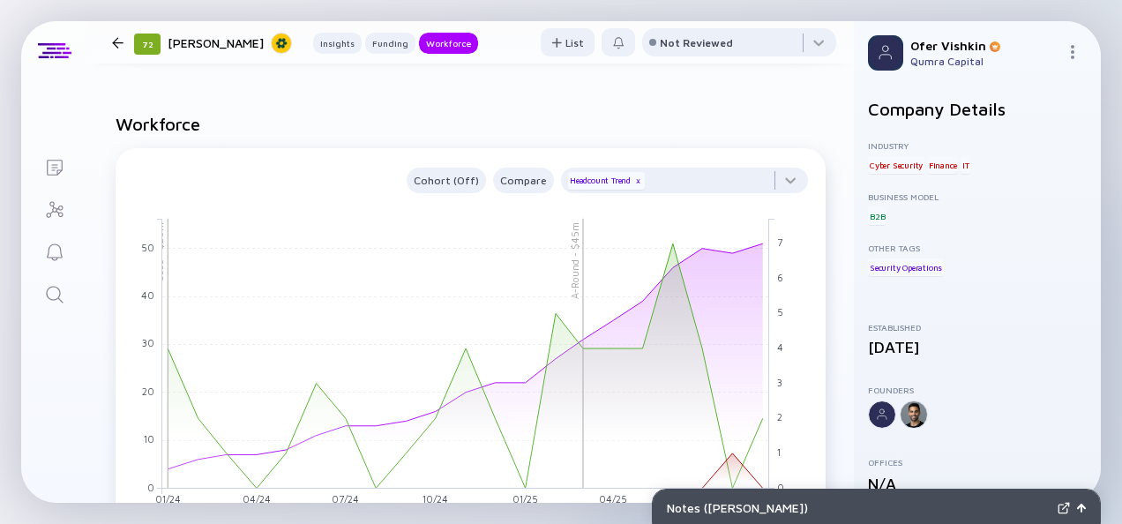
scroll to position [1438, 0]
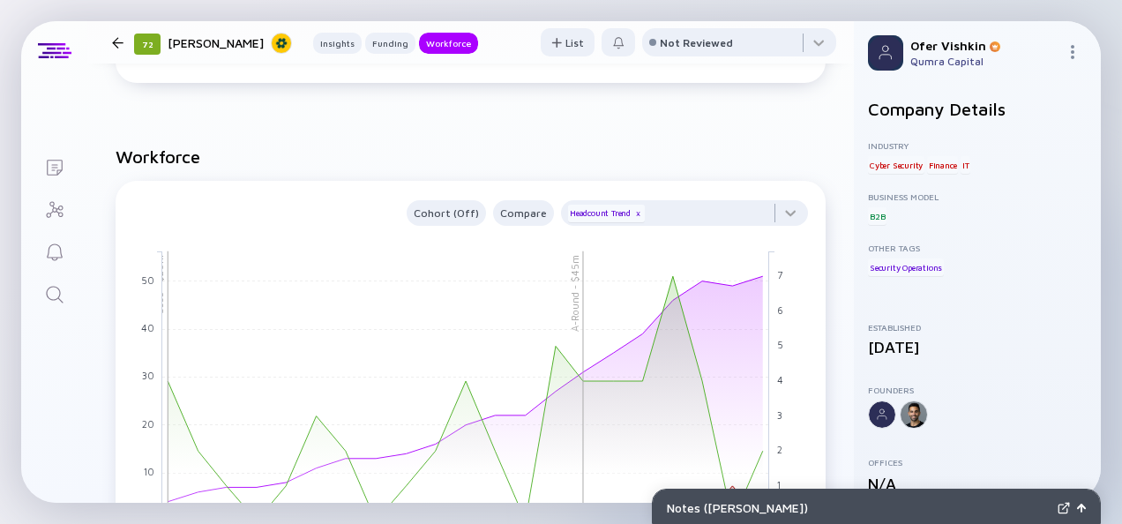
click at [49, 303] on icon "Search" at bounding box center [54, 294] width 21 height 21
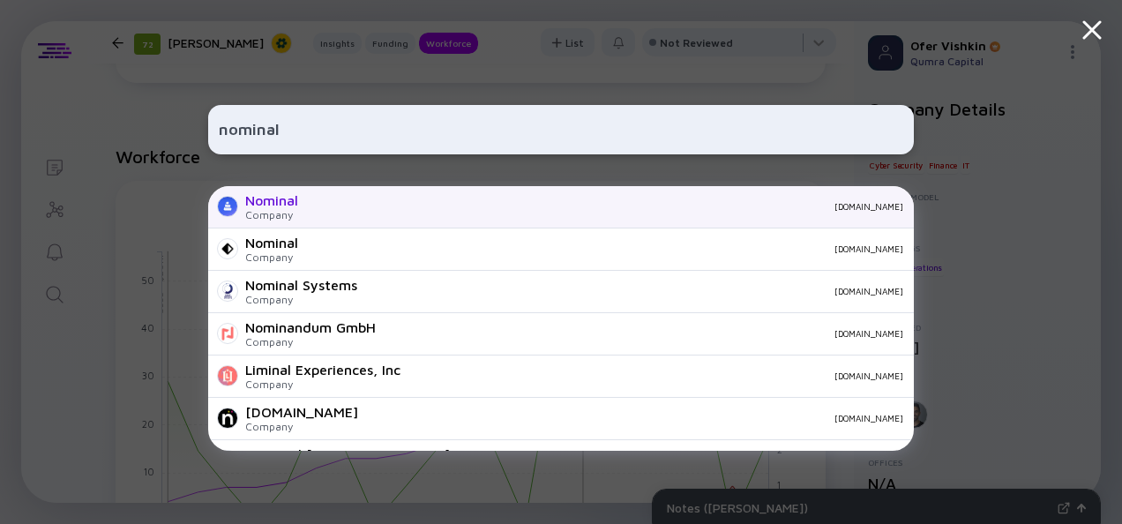
type input "nominal"
click at [415, 216] on div "Nominal Company [DOMAIN_NAME]" at bounding box center [561, 207] width 706 height 42
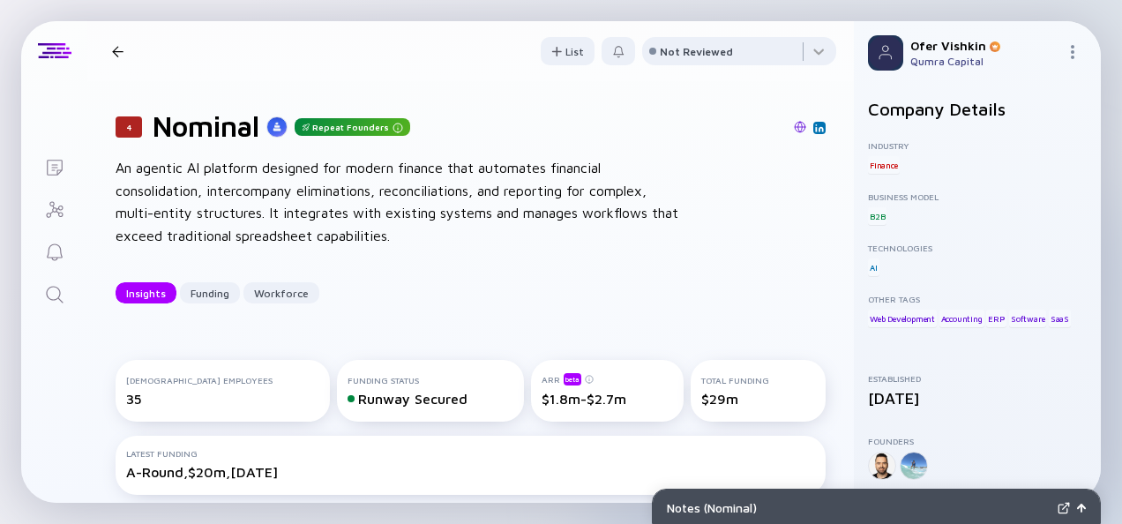
click at [829, 233] on div "4 Nominal Repeat Founders An agentic AI platform designed for modern finance th…" at bounding box center [470, 206] width 767 height 251
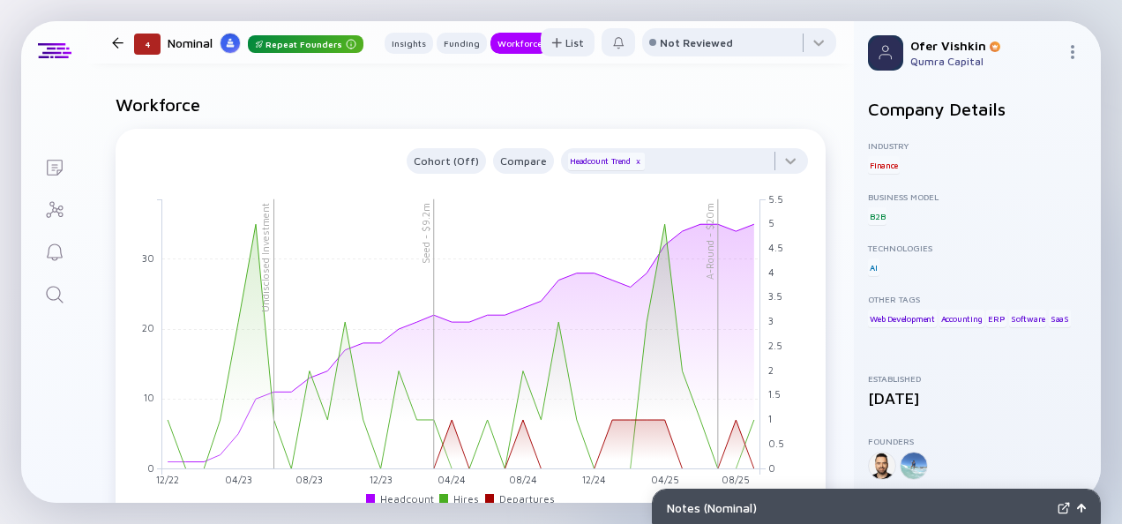
scroll to position [1509, 0]
click at [64, 298] on icon "Search" at bounding box center [54, 294] width 21 height 21
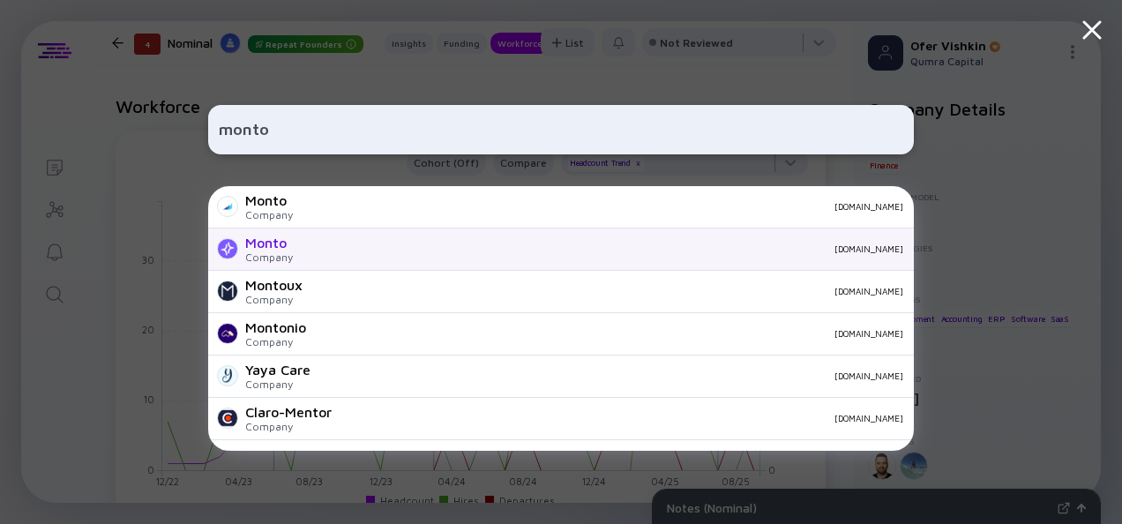
type input "monto"
click at [387, 245] on div "[DOMAIN_NAME]" at bounding box center [605, 249] width 596 height 11
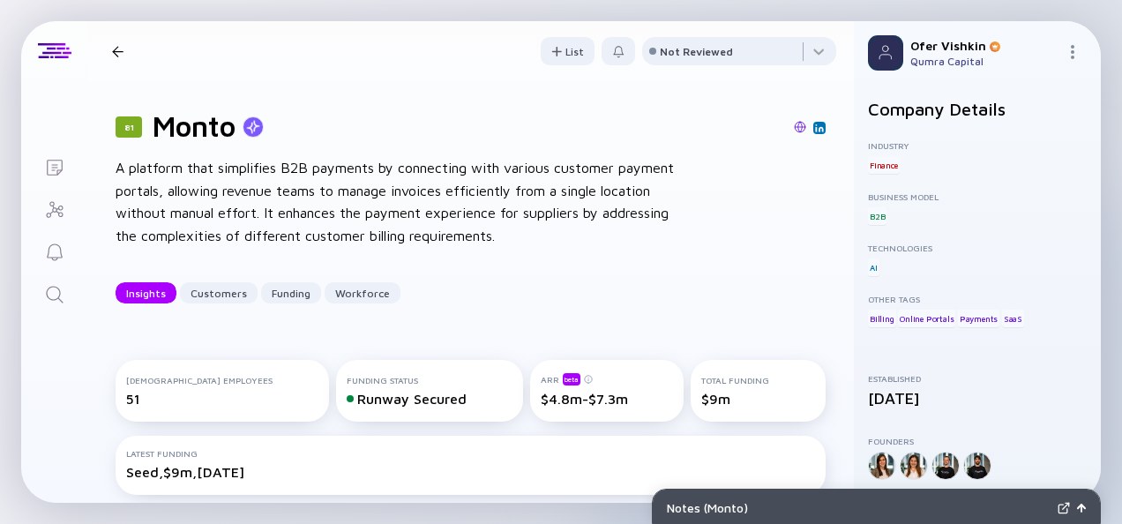
click at [819, 244] on div "81 Monto A platform that simplifies B2B payments by connecting with various cus…" at bounding box center [470, 206] width 767 height 251
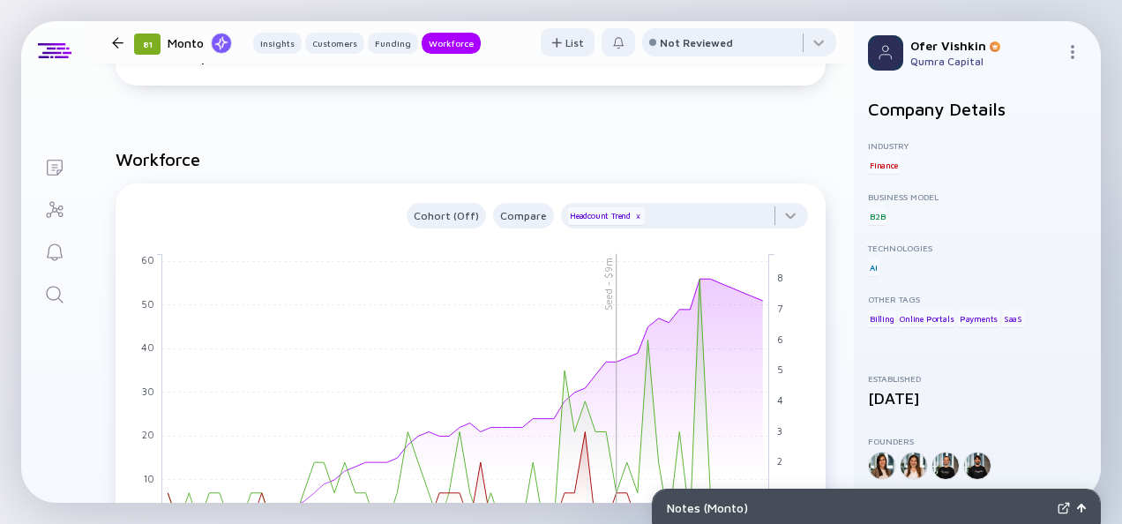
scroll to position [1756, 0]
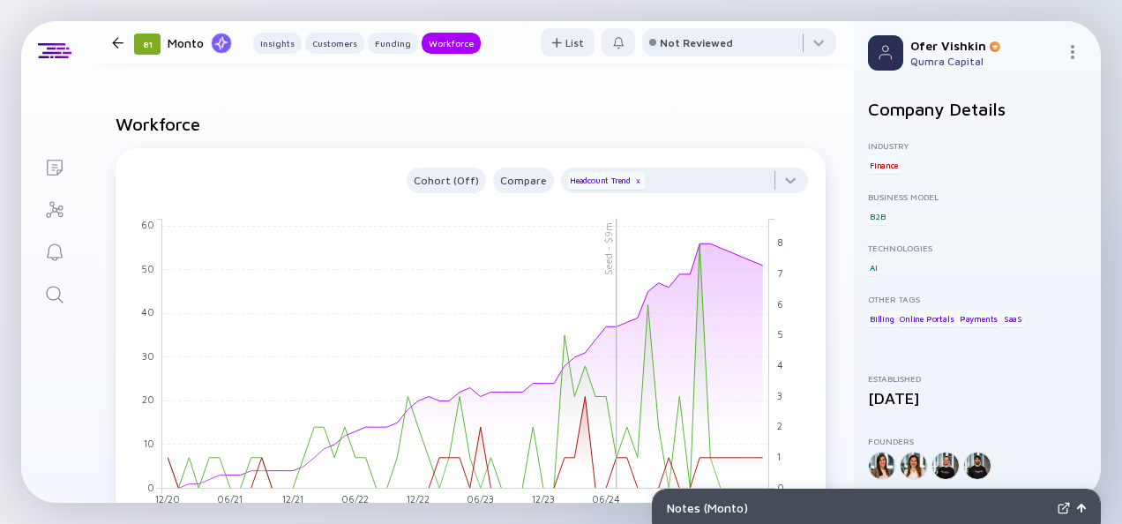
click at [64, 285] on icon "Search" at bounding box center [54, 294] width 21 height 21
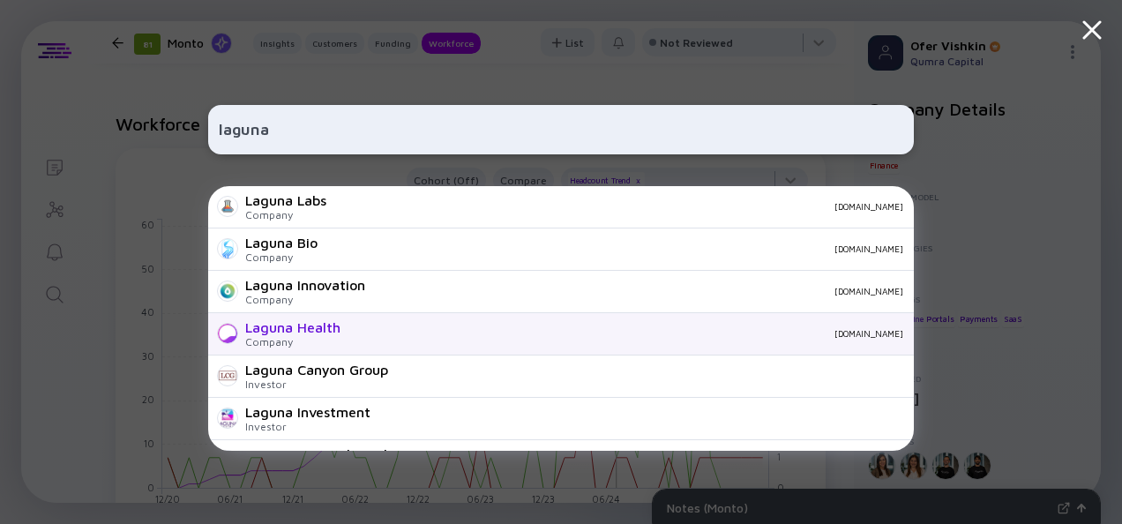
type input "laguna"
click at [390, 329] on div "[DOMAIN_NAME]" at bounding box center [629, 333] width 549 height 11
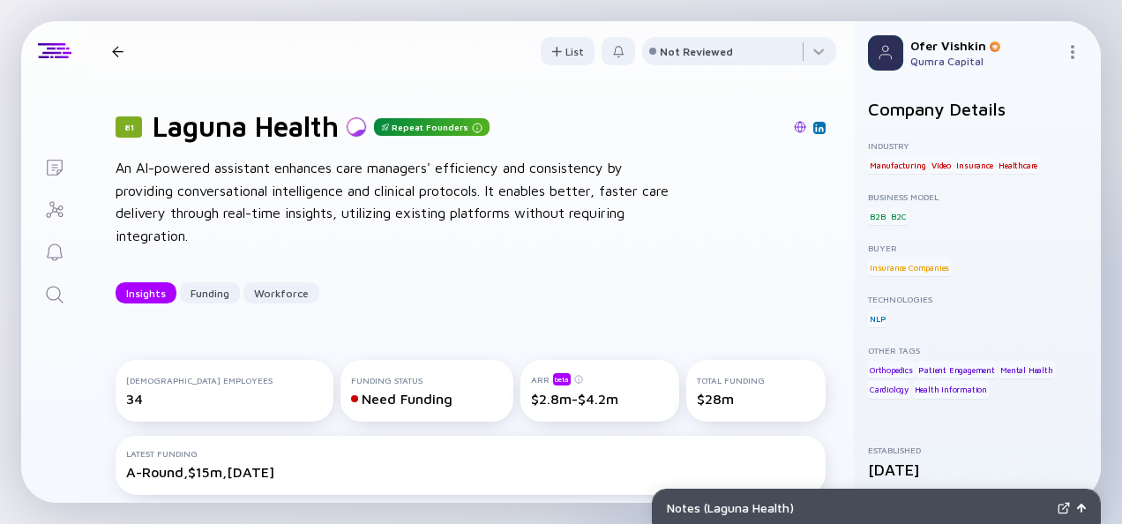
click at [810, 247] on div "81 Laguna Health Repeat Founders An AI-powered assistant enhances care managers…" at bounding box center [470, 206] width 767 height 251
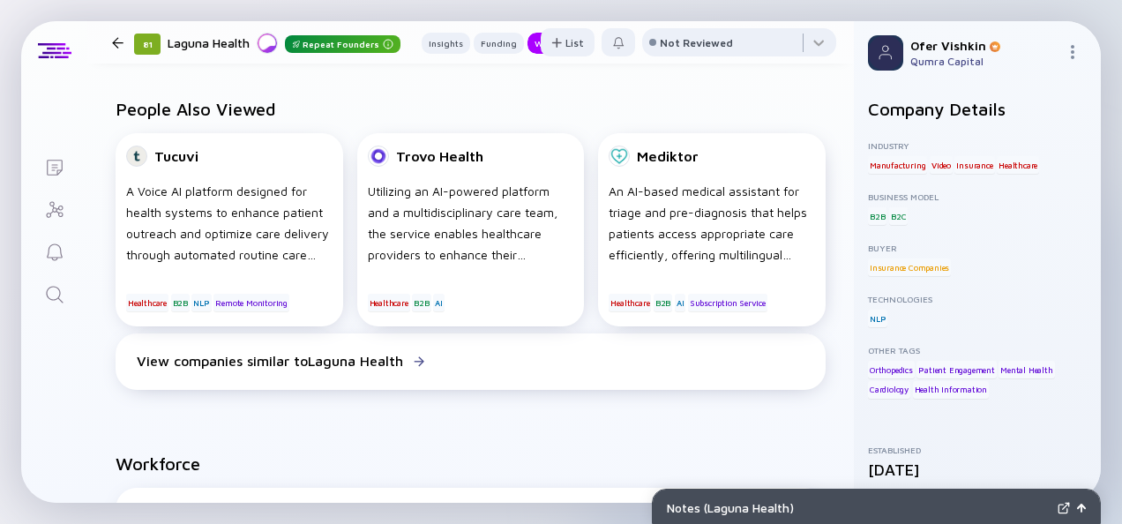
scroll to position [1685, 0]
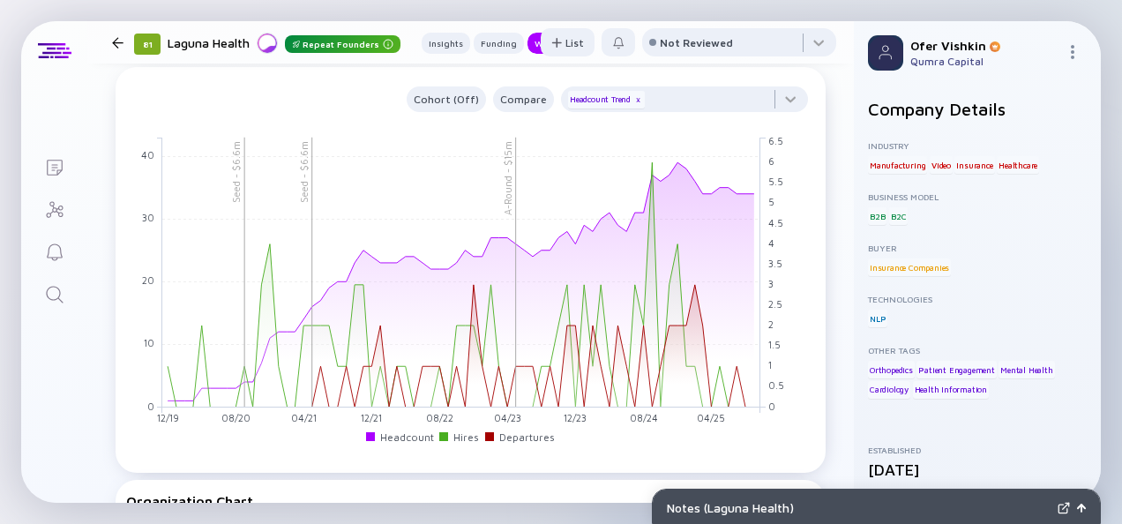
click at [58, 290] on icon "Search" at bounding box center [54, 294] width 21 height 21
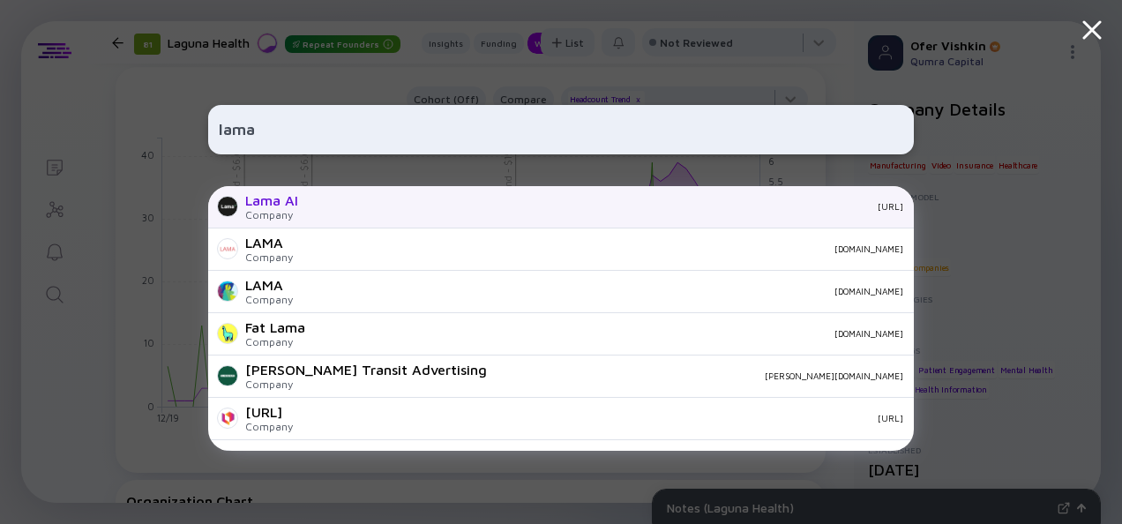
type input "lama"
click at [388, 202] on div "[URL]" at bounding box center [607, 206] width 591 height 11
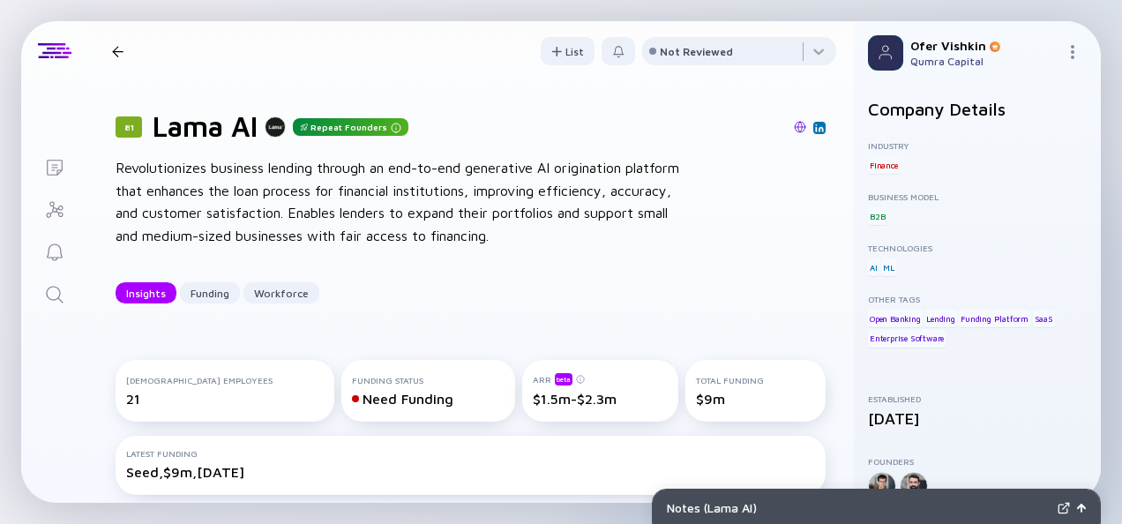
click at [822, 245] on div "81 Lama AI Repeat Founders Revolutionizes business lending through an end-to-en…" at bounding box center [470, 206] width 767 height 251
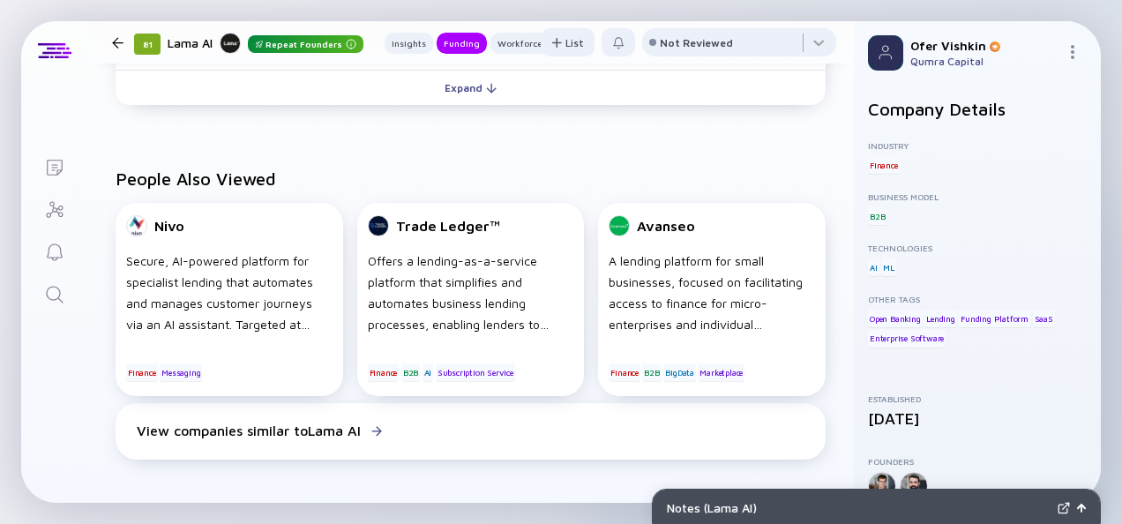
scroll to position [1264, 0]
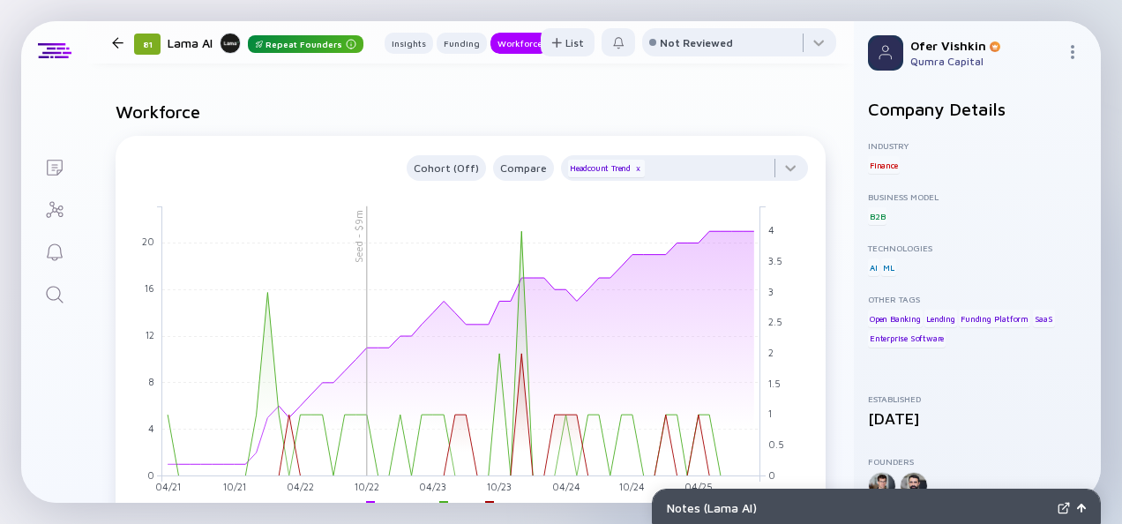
click at [57, 301] on icon "Search" at bounding box center [54, 294] width 21 height 21
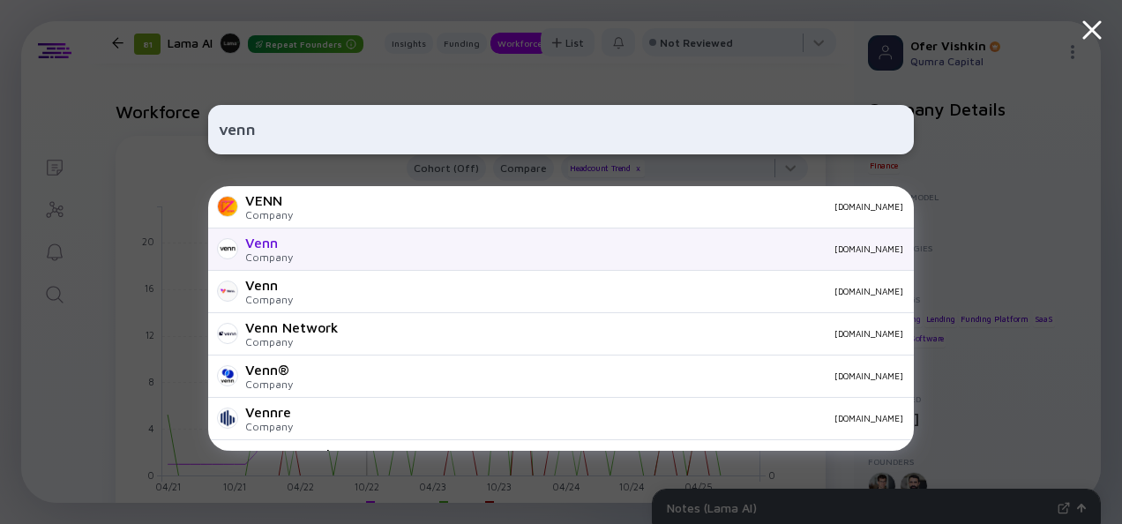
type input "venn"
click at [506, 253] on div "[DOMAIN_NAME]" at bounding box center [605, 249] width 596 height 11
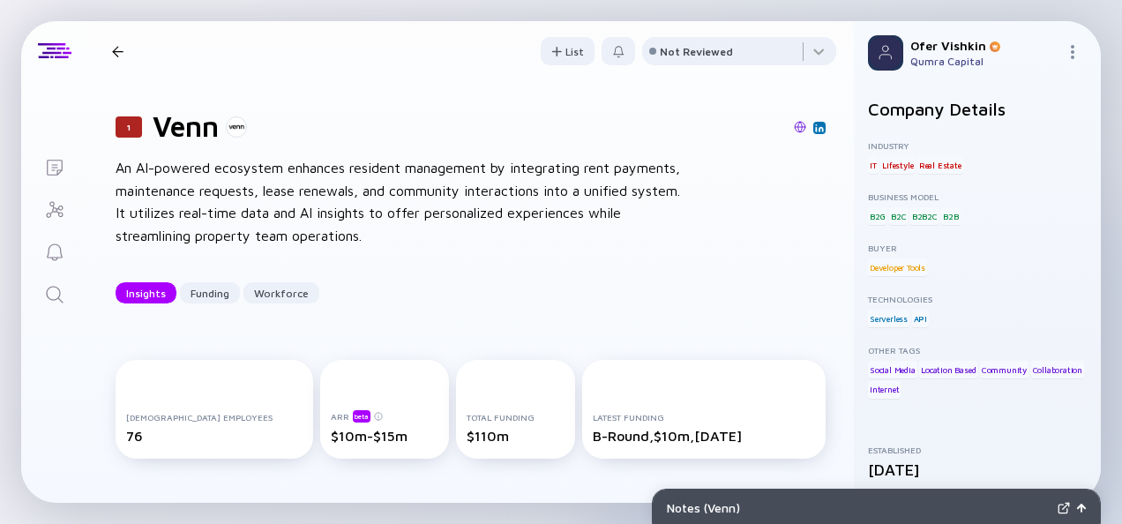
click at [810, 244] on div "1 Venn An AI-powered ecosystem enhances resident management by integrating rent…" at bounding box center [470, 206] width 767 height 251
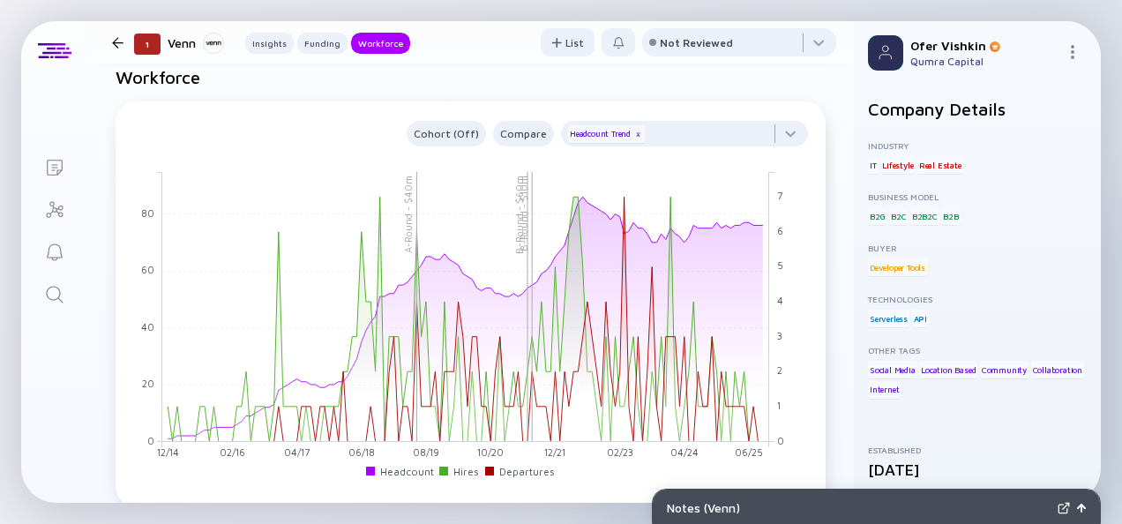
scroll to position [1650, 0]
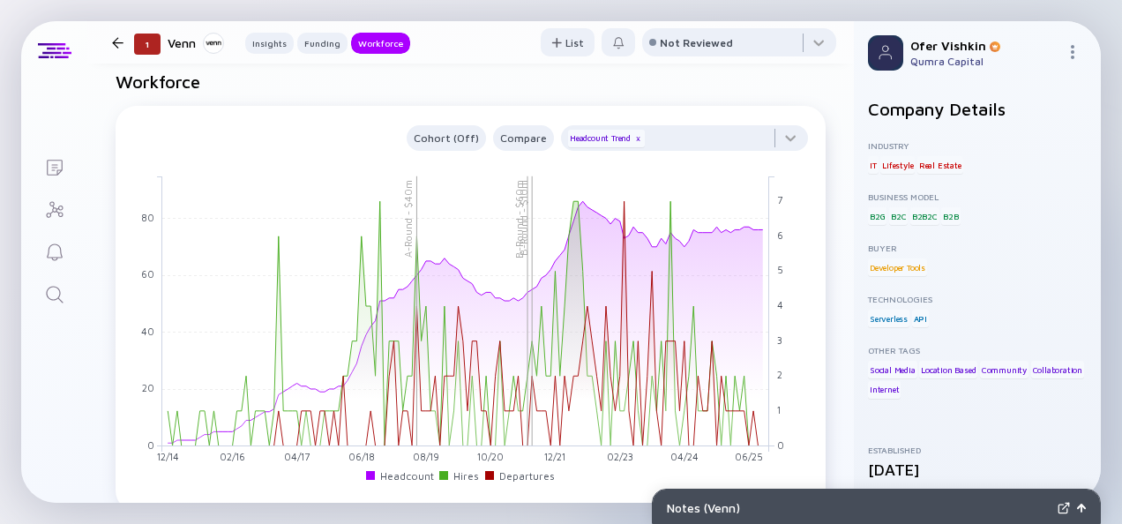
click at [51, 291] on icon "Search" at bounding box center [54, 294] width 21 height 21
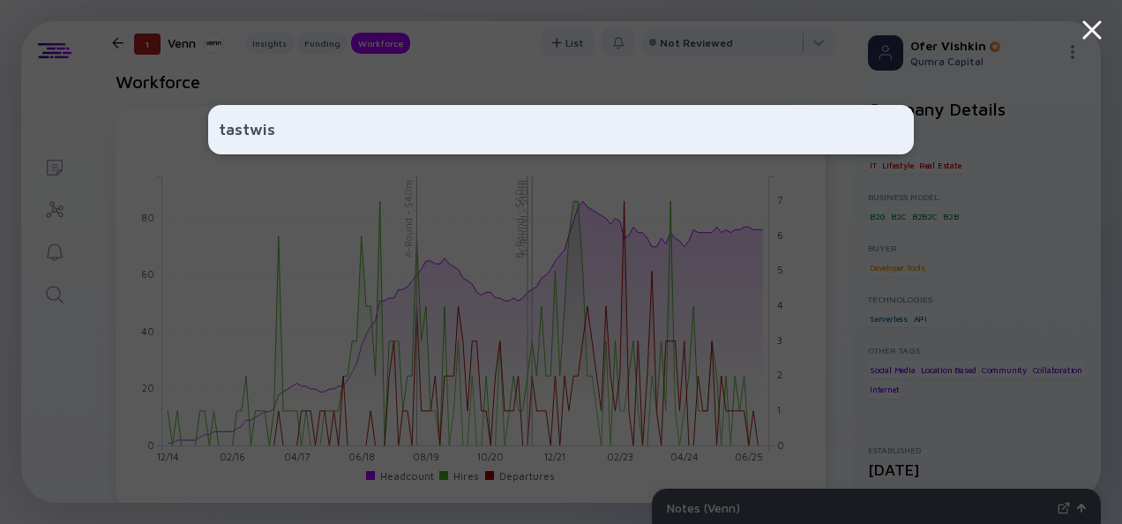
type input "tastwise"
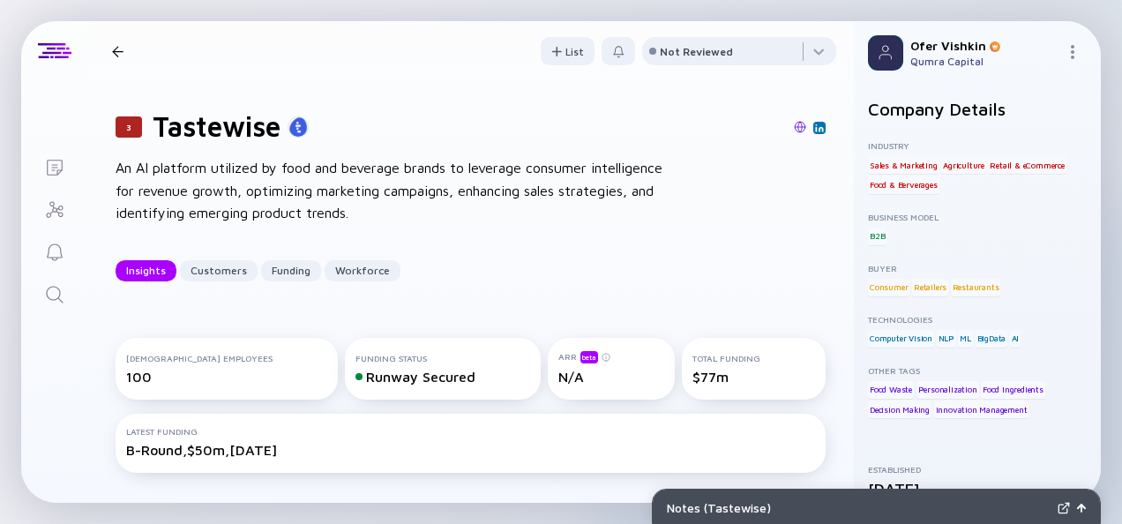
click at [820, 233] on div "3 Tastewise An AI platform utilized by food and beverage brands to leverage con…" at bounding box center [470, 195] width 767 height 229
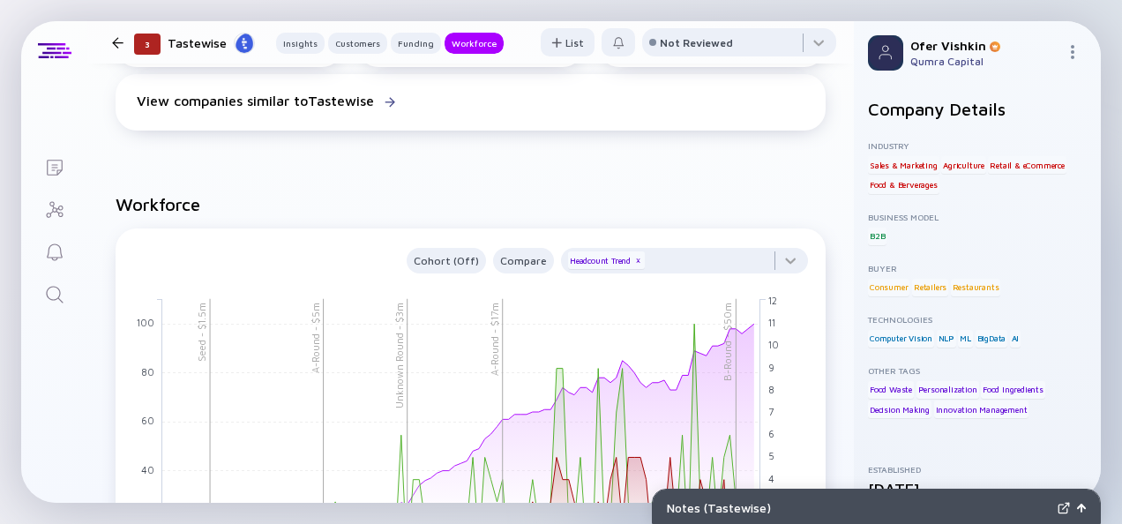
scroll to position [1826, 0]
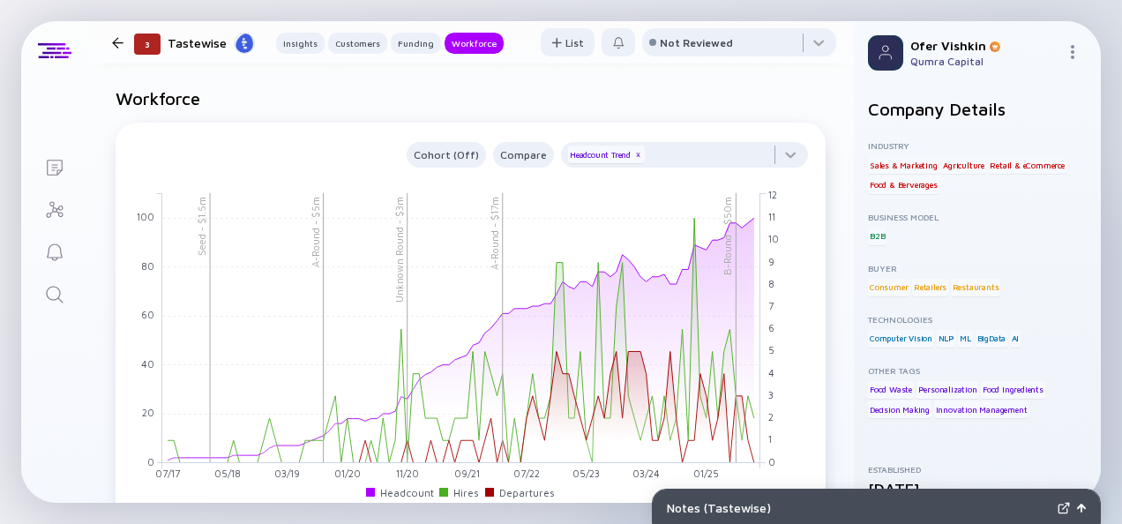
click at [58, 308] on link "Search" at bounding box center [54, 293] width 66 height 42
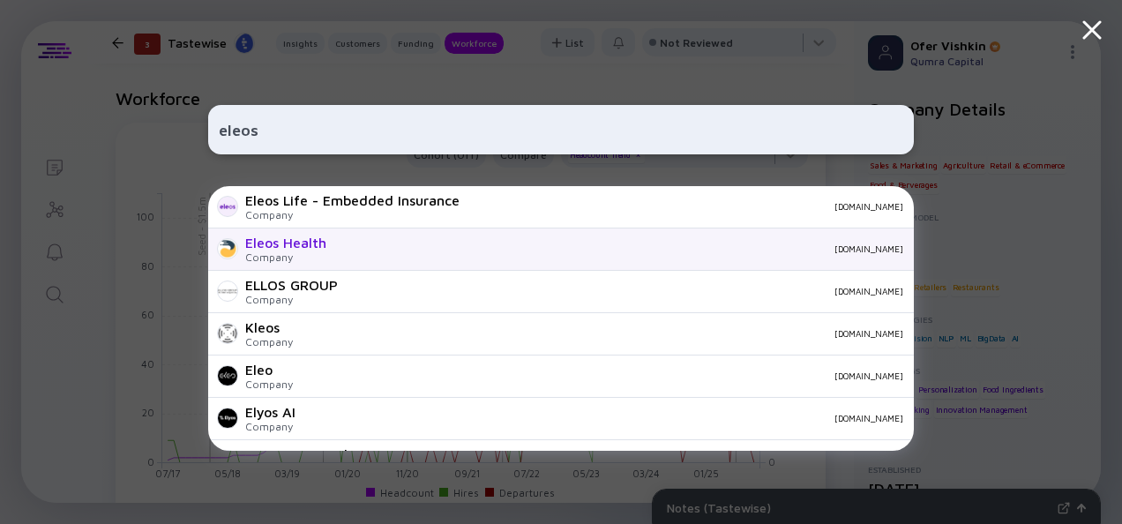
type input "eleos"
click at [318, 251] on div "Eleos Health" at bounding box center [285, 243] width 81 height 16
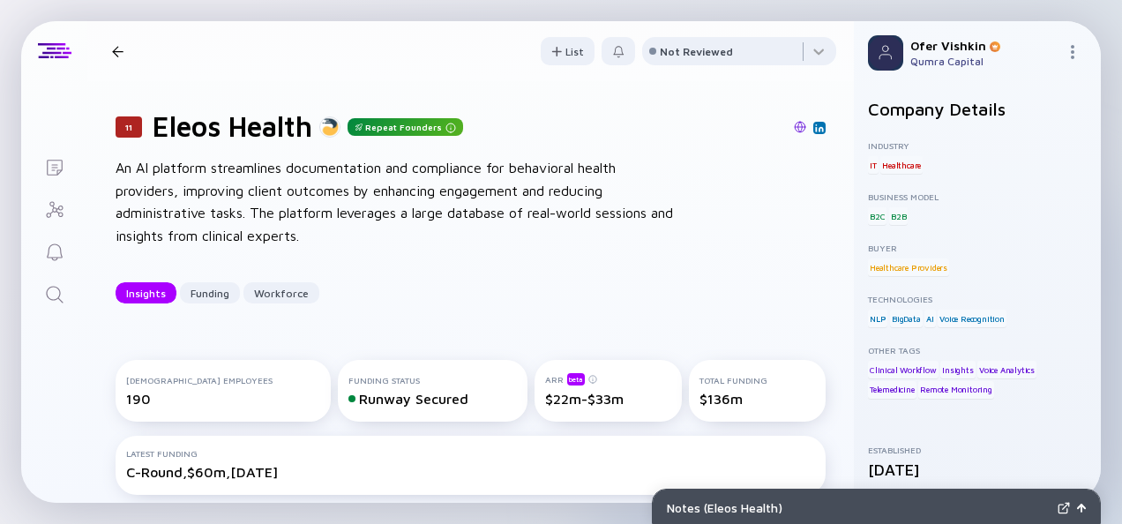
click at [823, 236] on div "11 Eleos Health Repeat Founders An AI platform streamlines documentation and co…" at bounding box center [470, 206] width 767 height 251
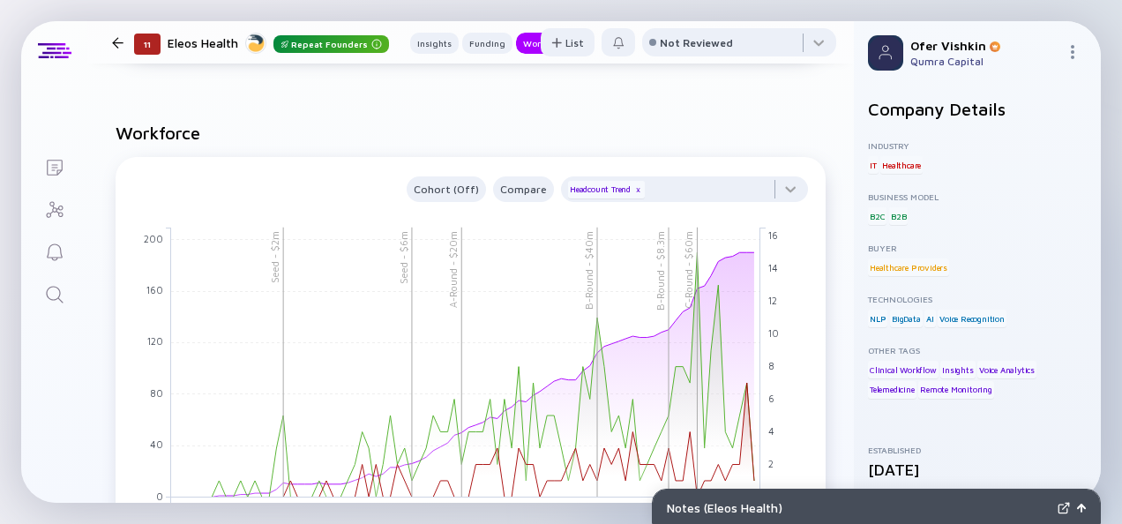
scroll to position [1685, 0]
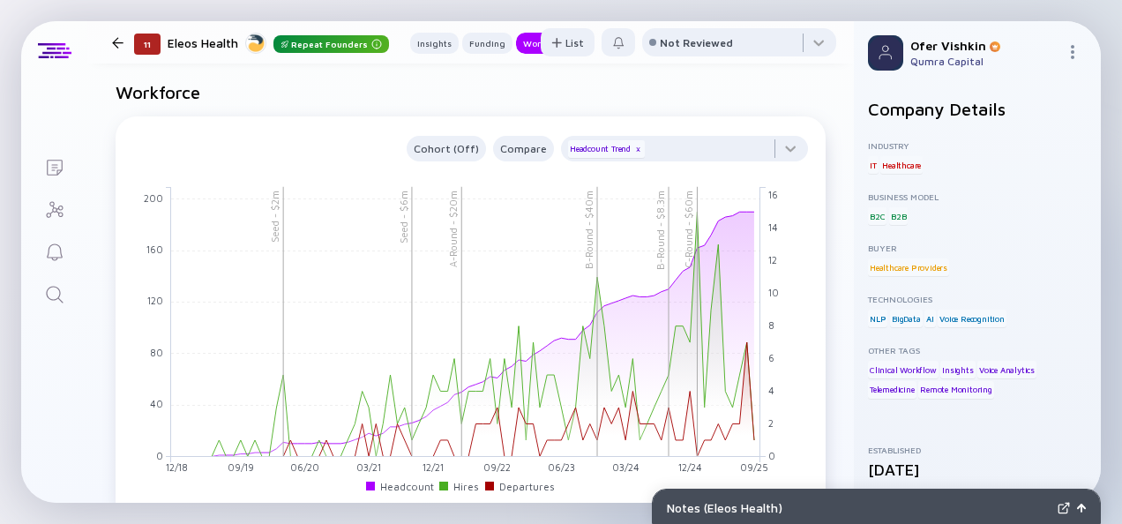
click at [55, 293] on icon "Search" at bounding box center [54, 294] width 21 height 21
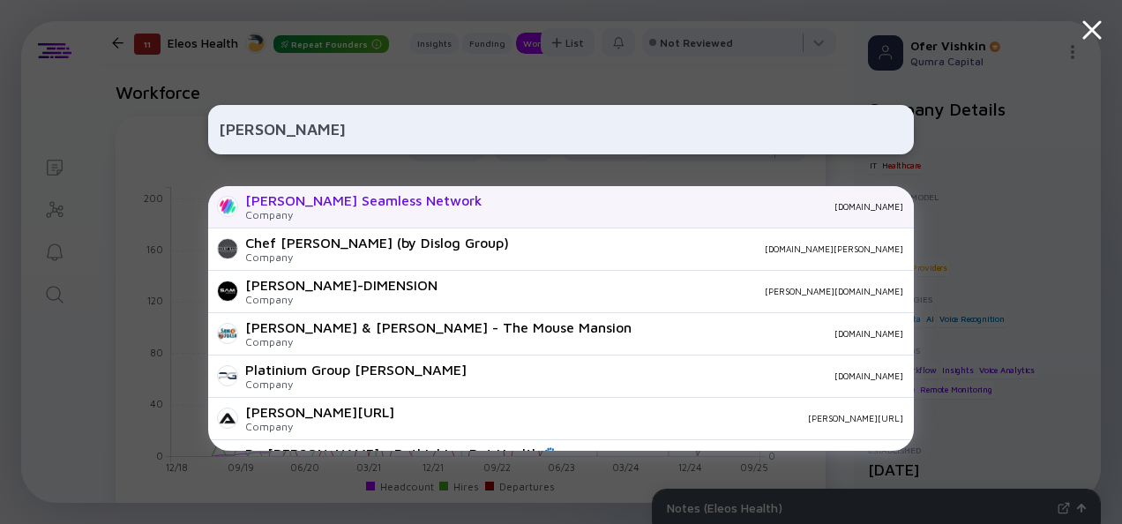
type input "[PERSON_NAME]"
click at [371, 214] on div "Company" at bounding box center [363, 214] width 237 height 13
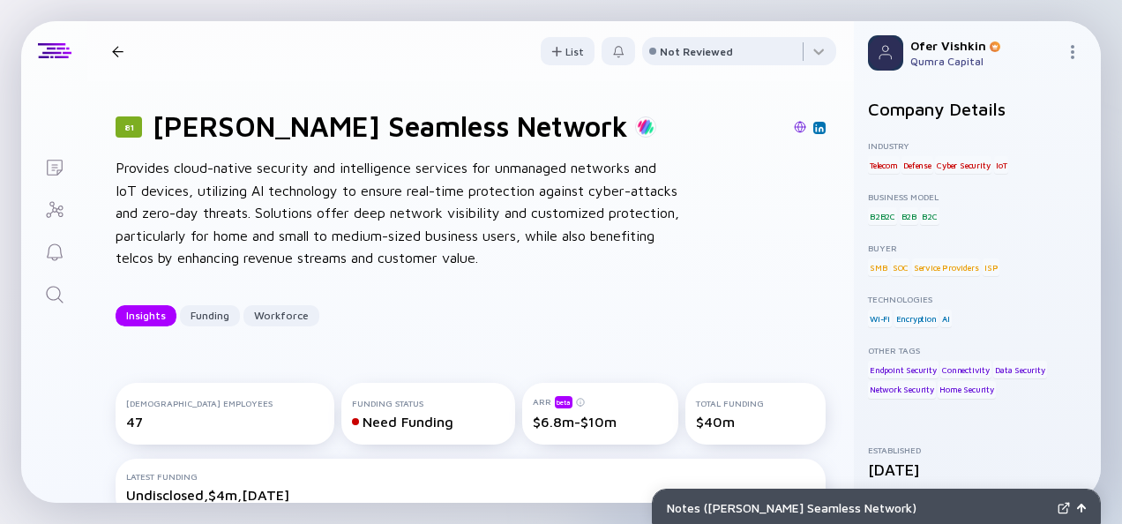
click at [823, 245] on div "81 [PERSON_NAME] Network Provides cloud-native security and intelligence servic…" at bounding box center [470, 217] width 767 height 273
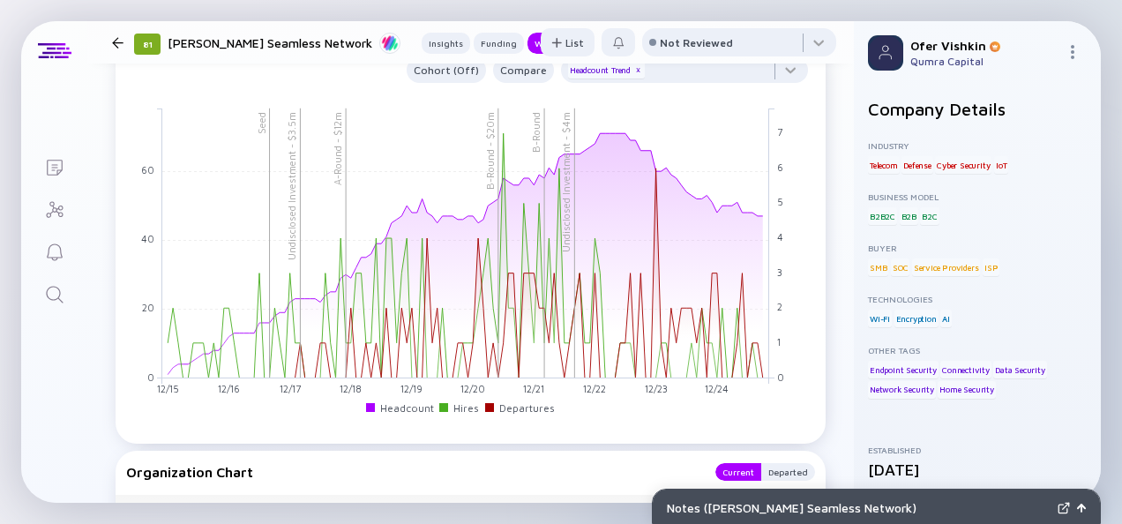
scroll to position [1615, 0]
